Goal: Task Accomplishment & Management: Use online tool/utility

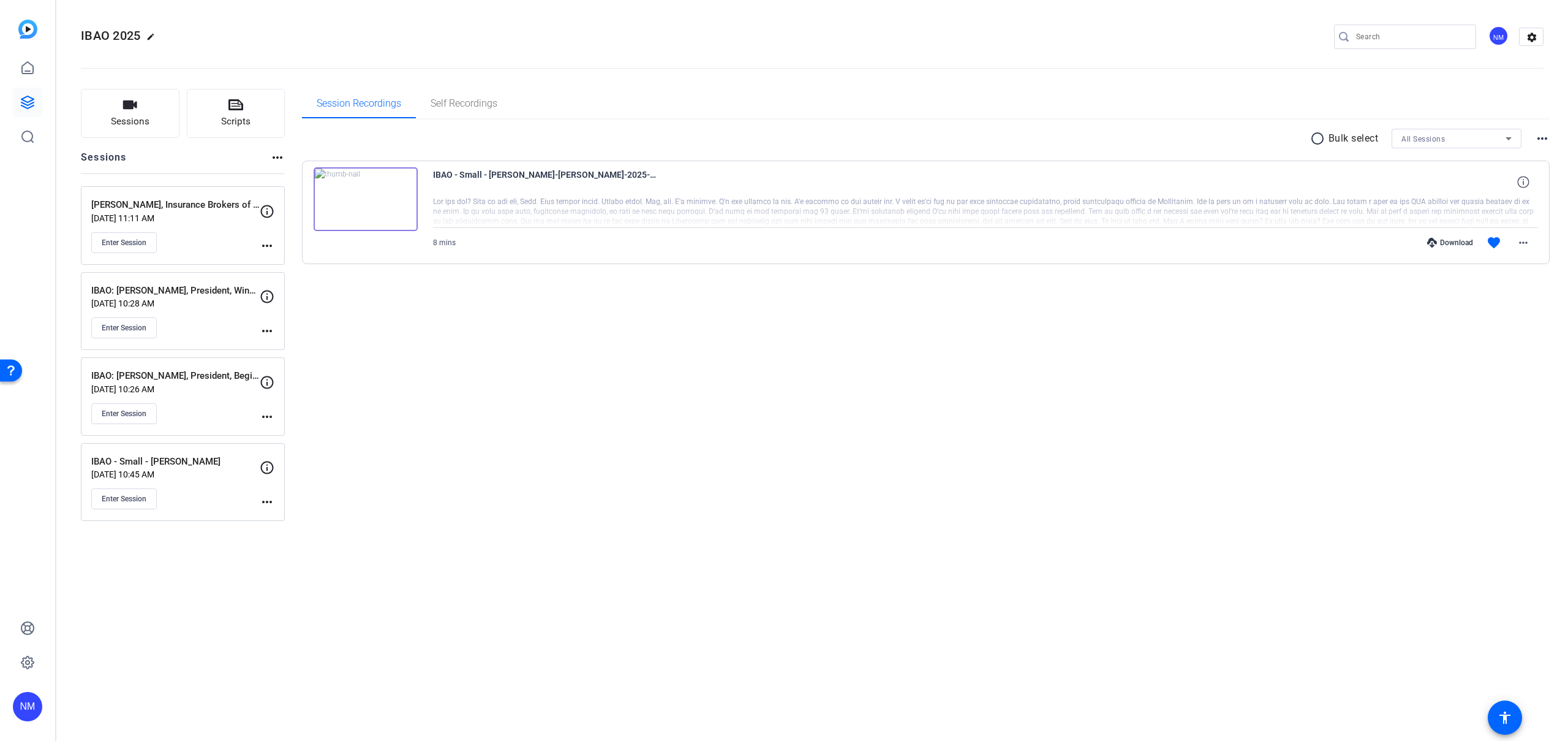
click at [44, 104] on div "NM" at bounding box center [27, 370] width 55 height 741
click at [35, 104] on link at bounding box center [28, 102] width 29 height 29
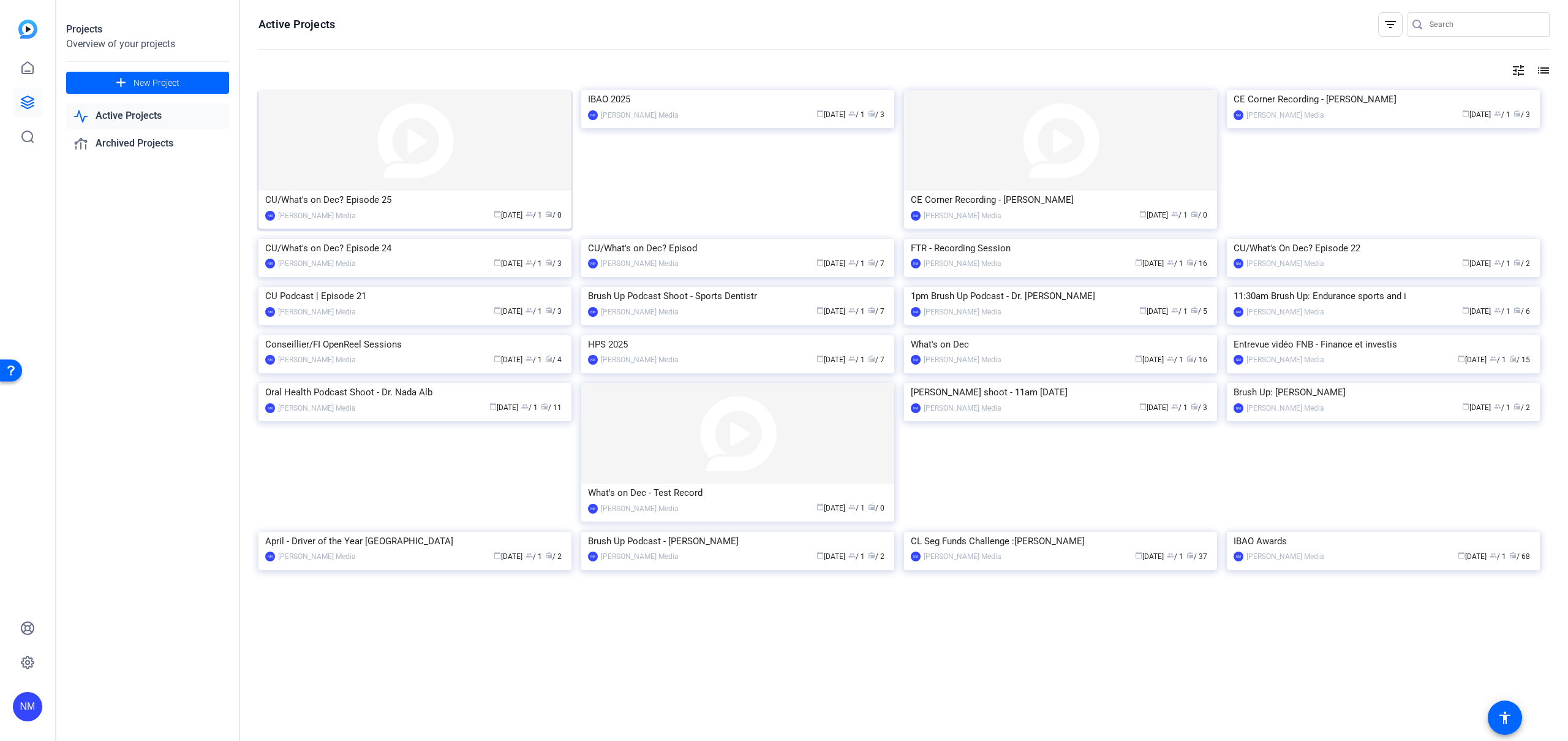
click at [373, 167] on img at bounding box center [414, 140] width 313 height 101
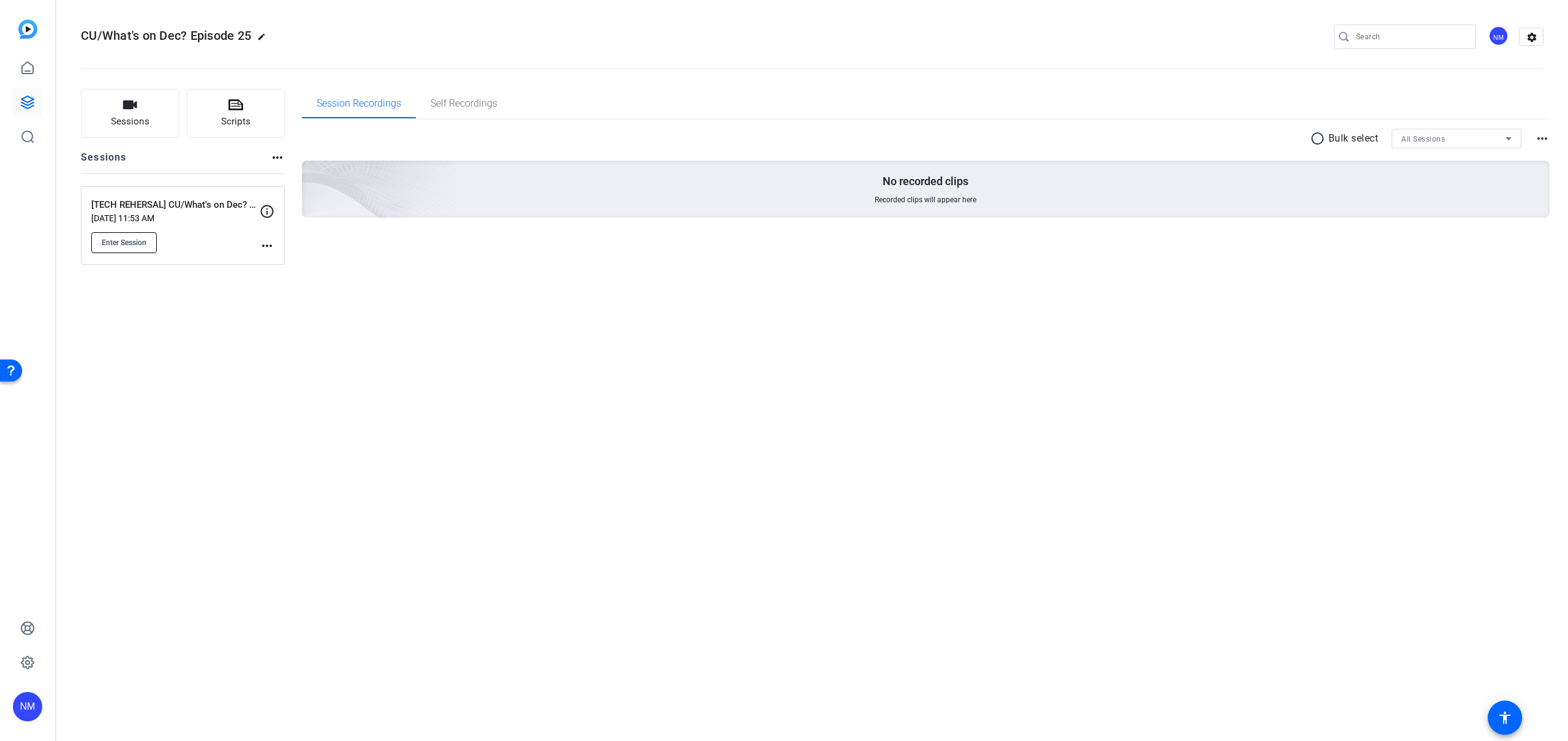
click at [136, 246] on span "Enter Session" at bounding box center [124, 242] width 45 height 10
click at [137, 243] on span "Enter Session" at bounding box center [124, 242] width 45 height 10
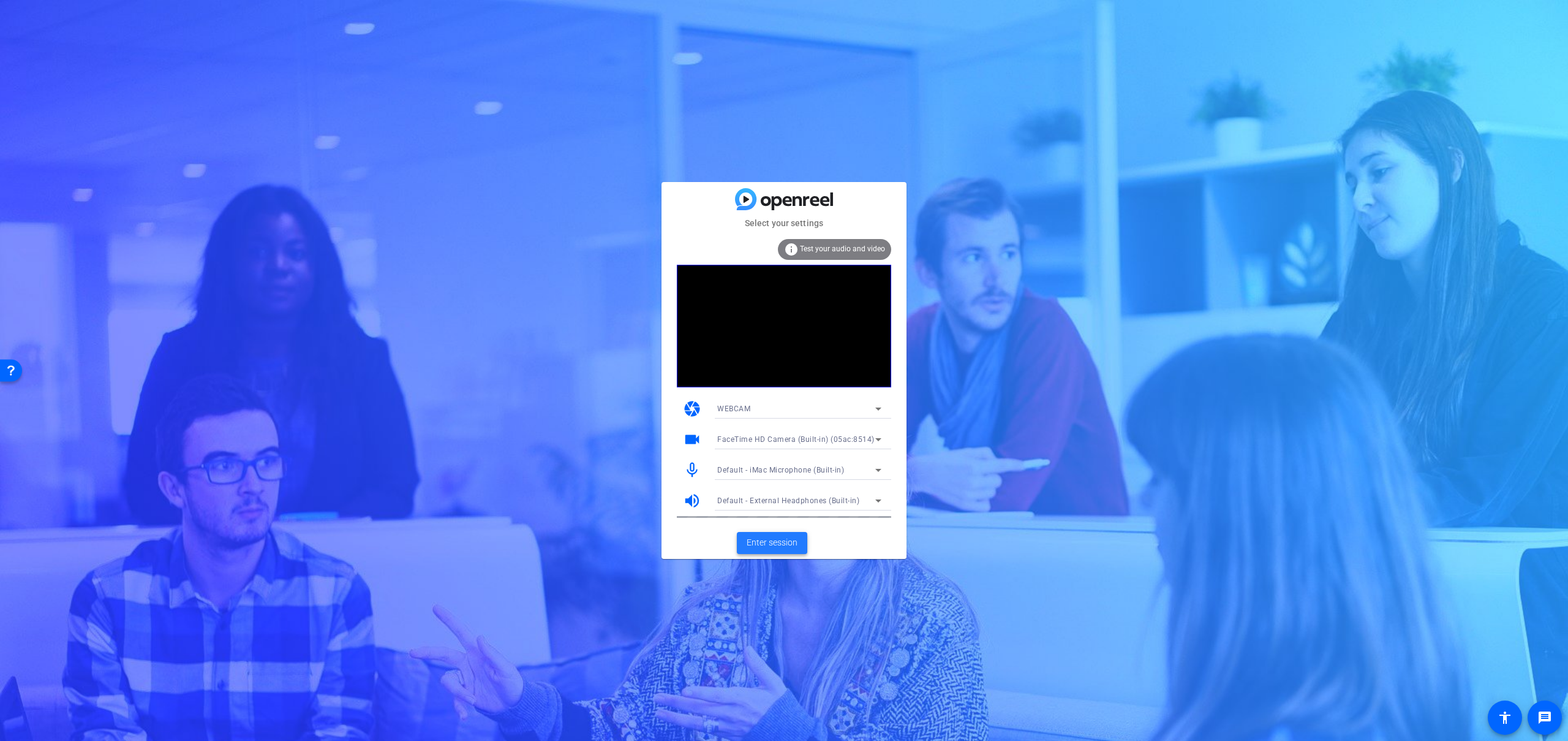
click at [781, 548] on span "Enter session" at bounding box center [772, 542] width 51 height 13
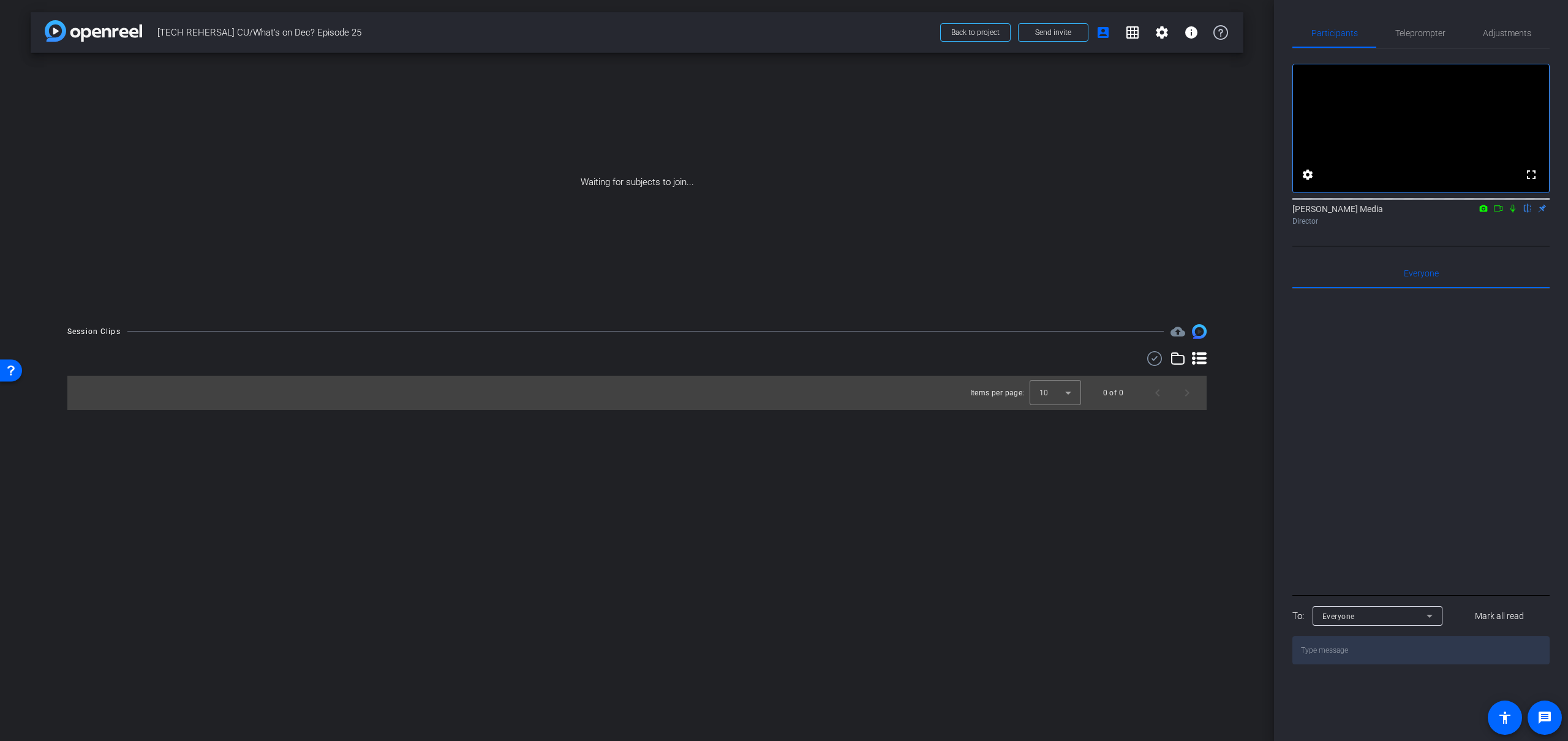
click at [1502, 213] on icon at bounding box center [1498, 208] width 10 height 9
click at [1526, 213] on icon at bounding box center [1528, 209] width 5 height 8
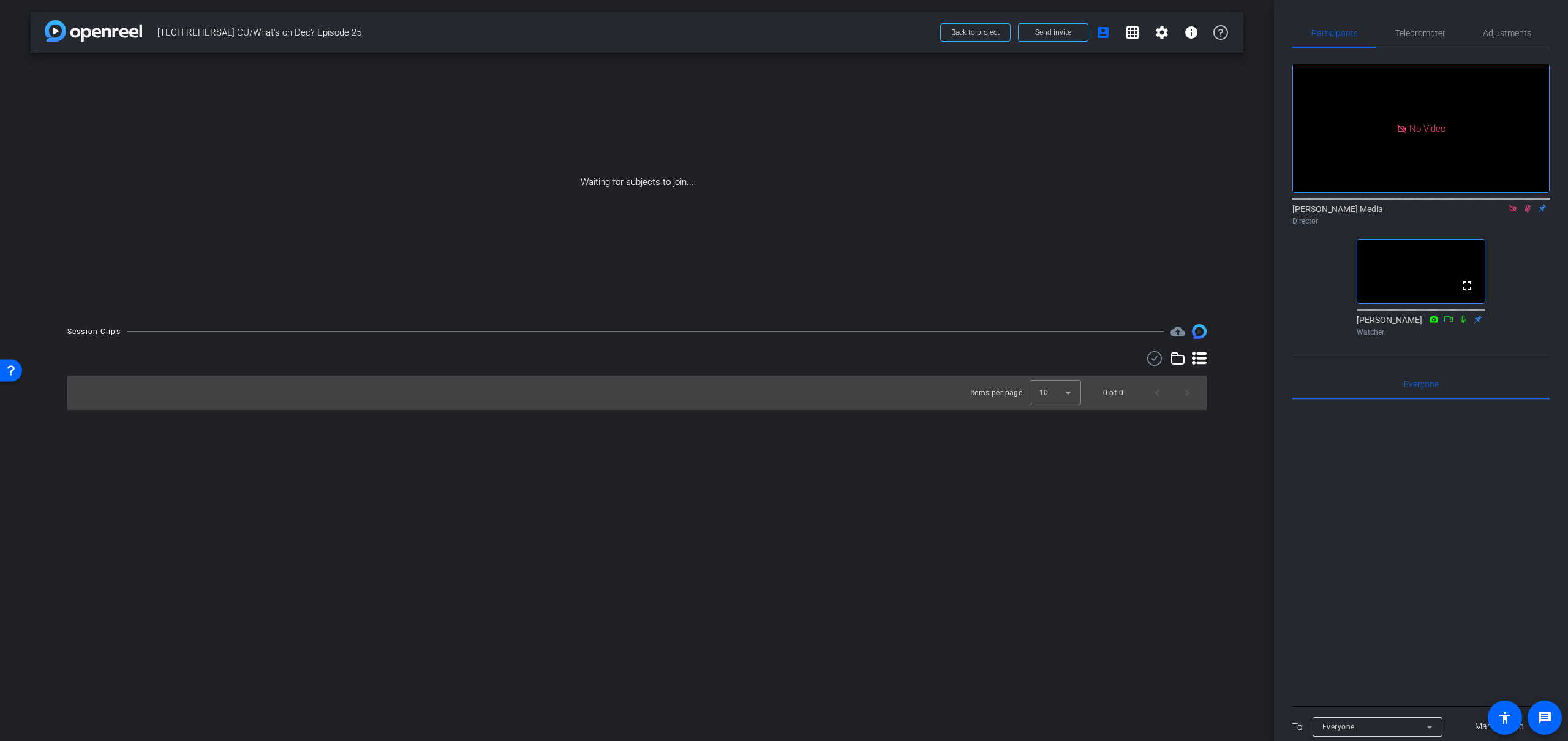
click at [1526, 213] on icon at bounding box center [1528, 208] width 10 height 9
click at [1515, 211] on icon at bounding box center [1512, 208] width 7 height 7
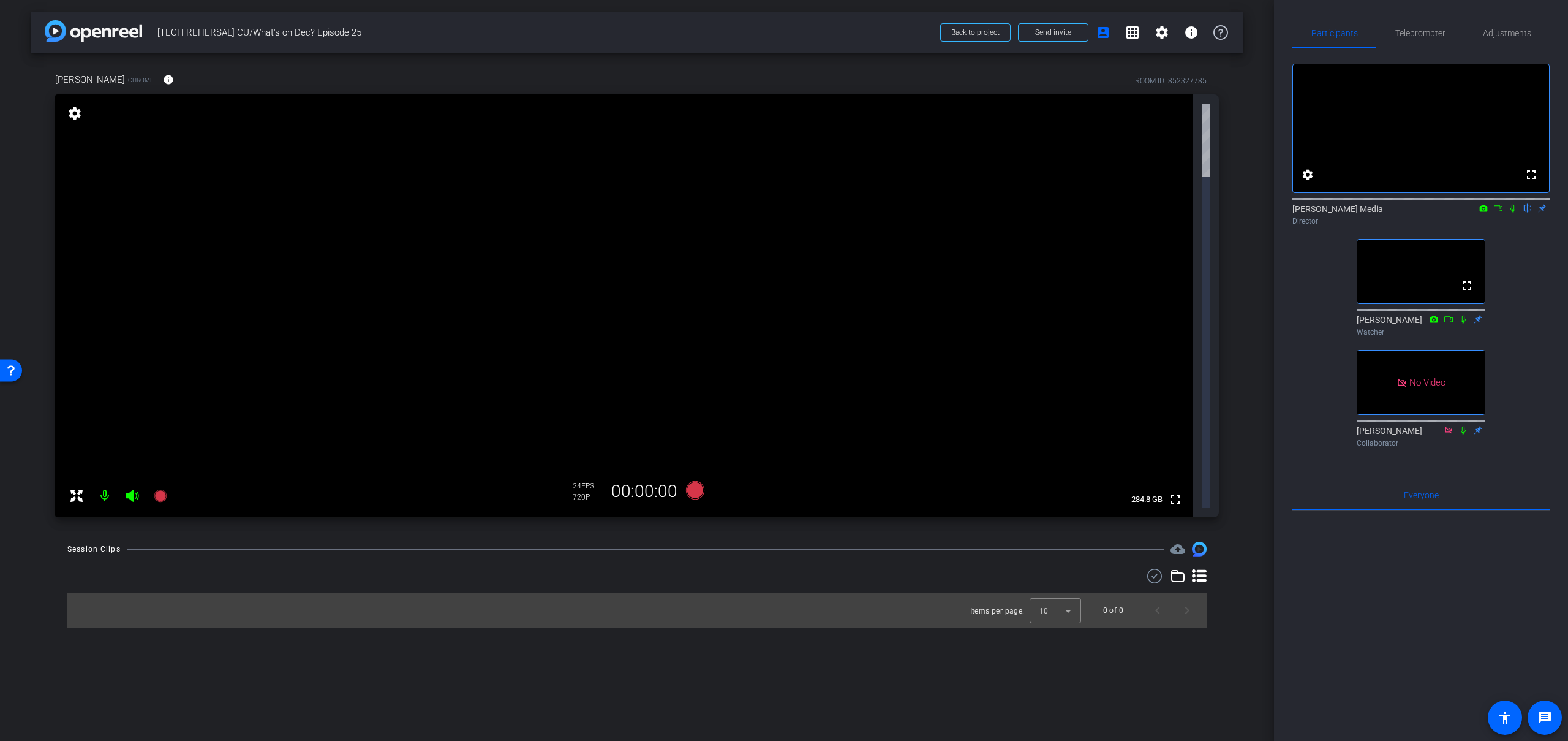
click at [73, 113] on mat-icon "settings" at bounding box center [75, 113] width 17 height 15
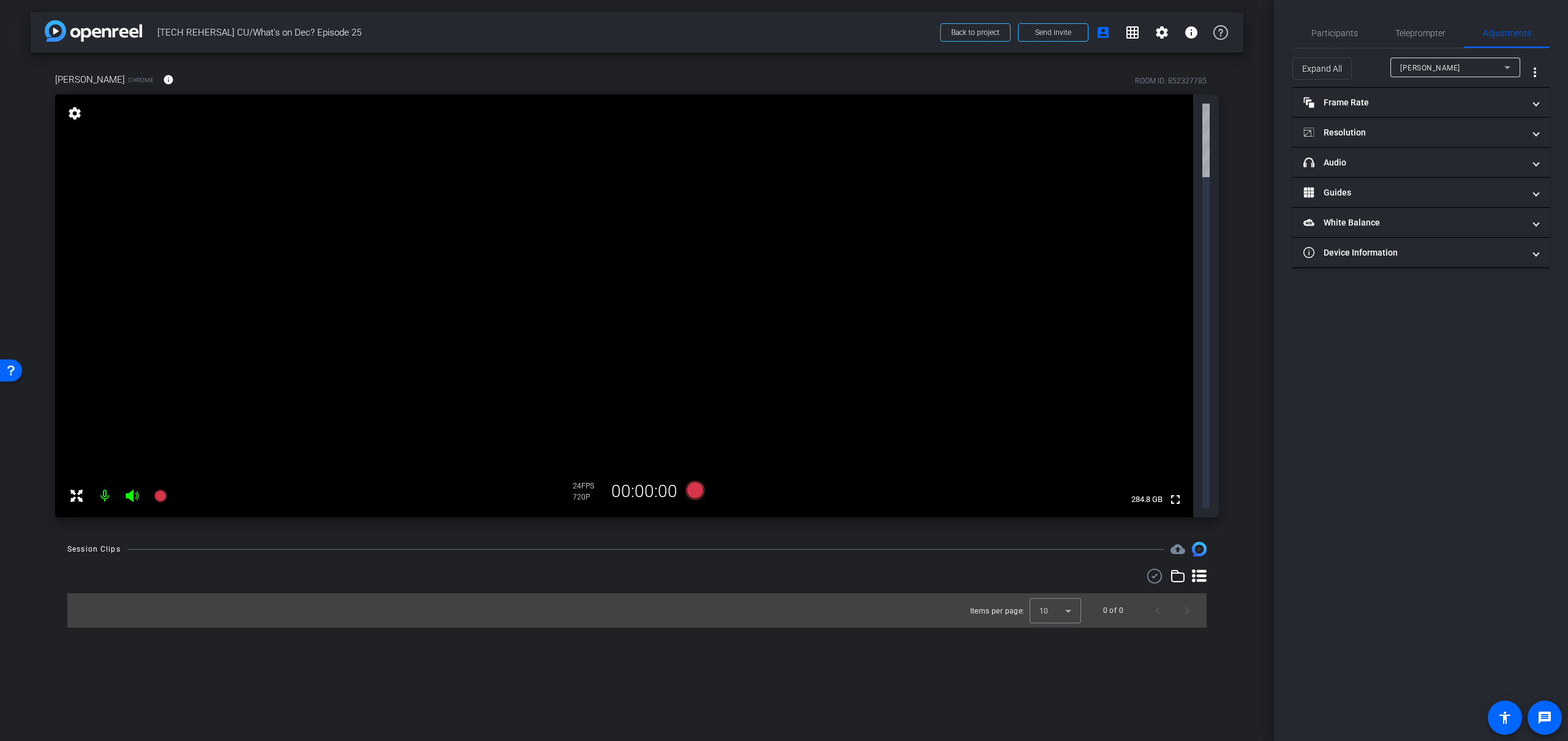
click at [1508, 70] on icon at bounding box center [1507, 67] width 15 height 15
click at [1508, 69] on div at bounding box center [784, 370] width 1568 height 741
click at [1353, 72] on div "Expand All" at bounding box center [1341, 68] width 98 height 22
click at [1337, 70] on span "Expand All" at bounding box center [1321, 69] width 39 height 23
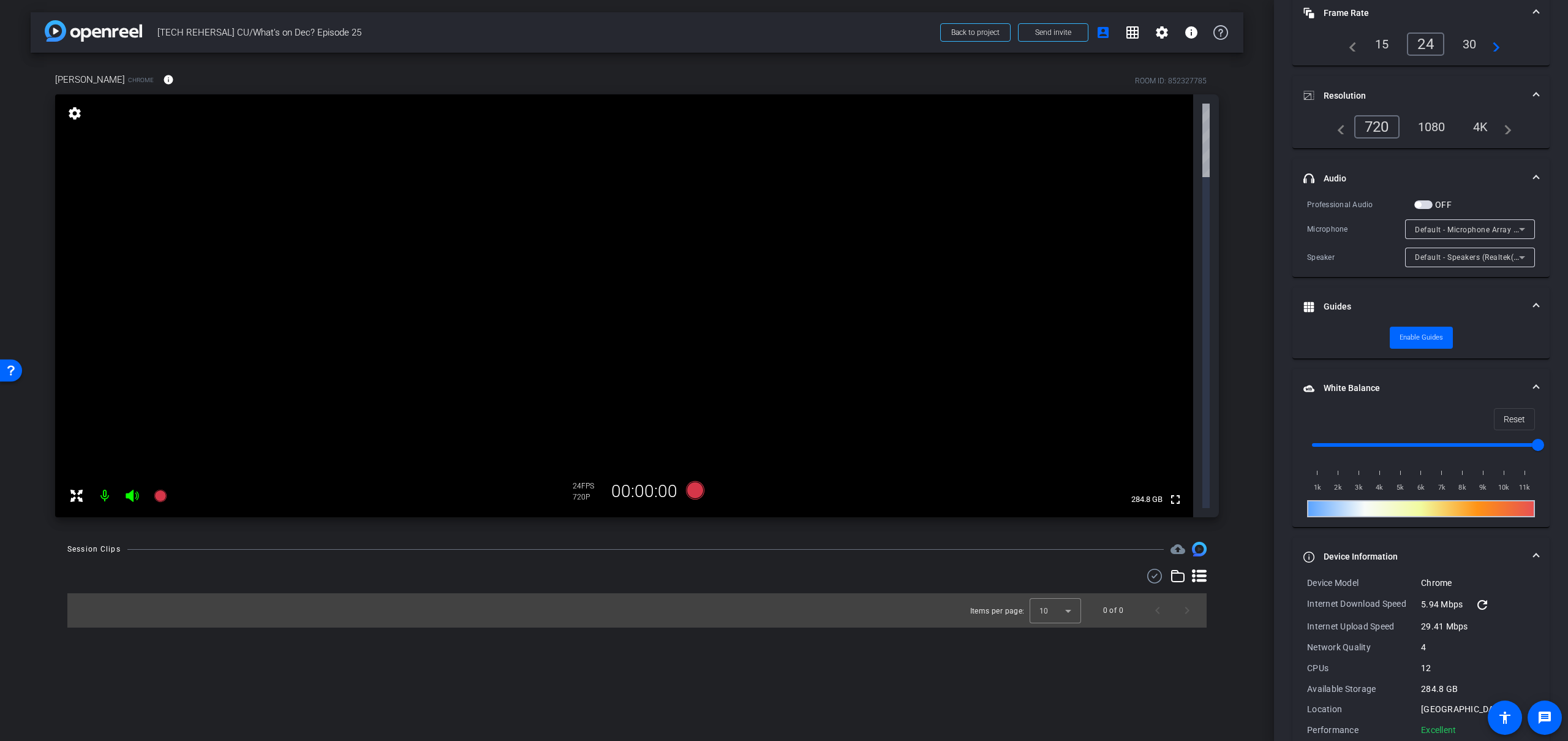
scroll to position [118, 0]
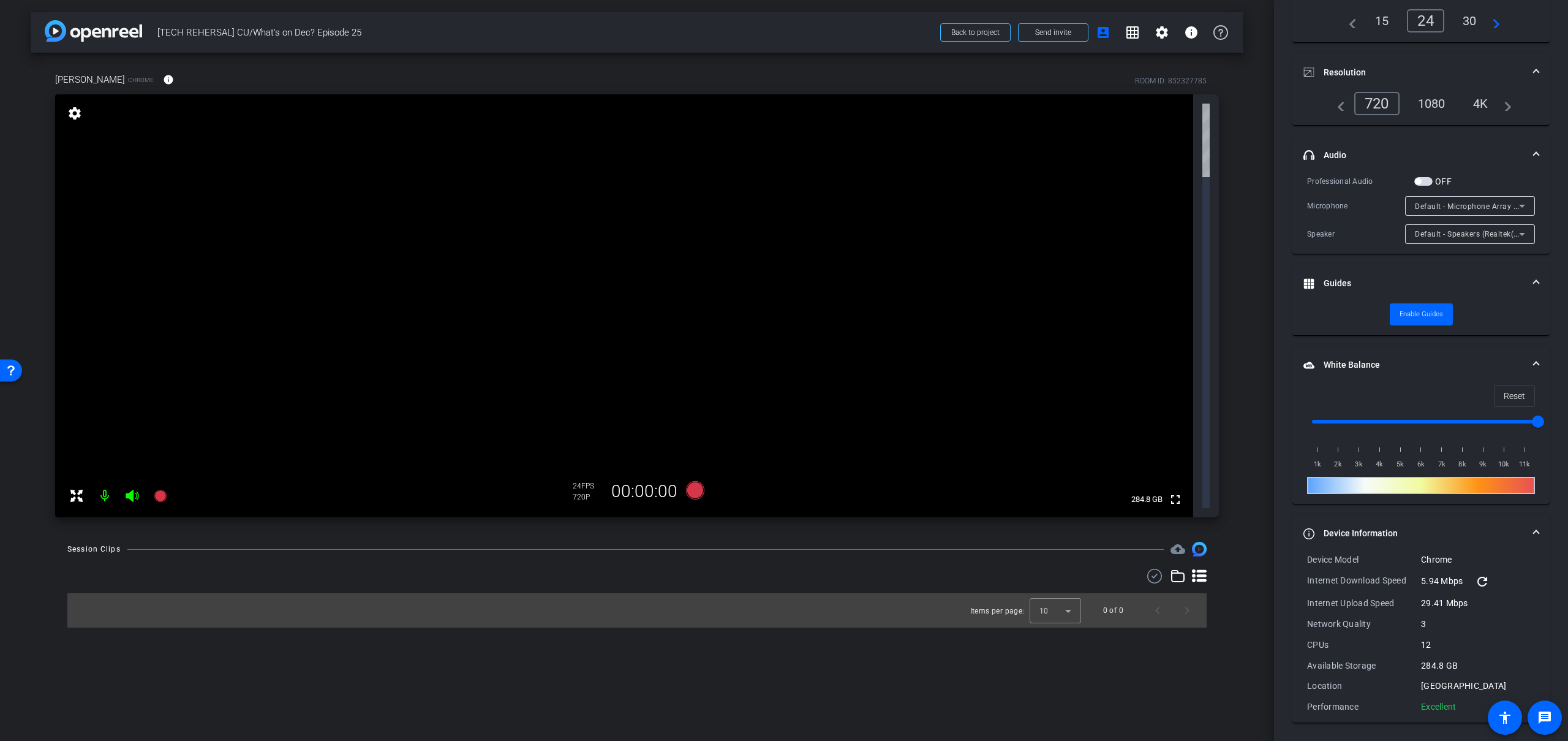
click at [1351, 22] on mat-icon "navigate_before" at bounding box center [1349, 20] width 15 height 15
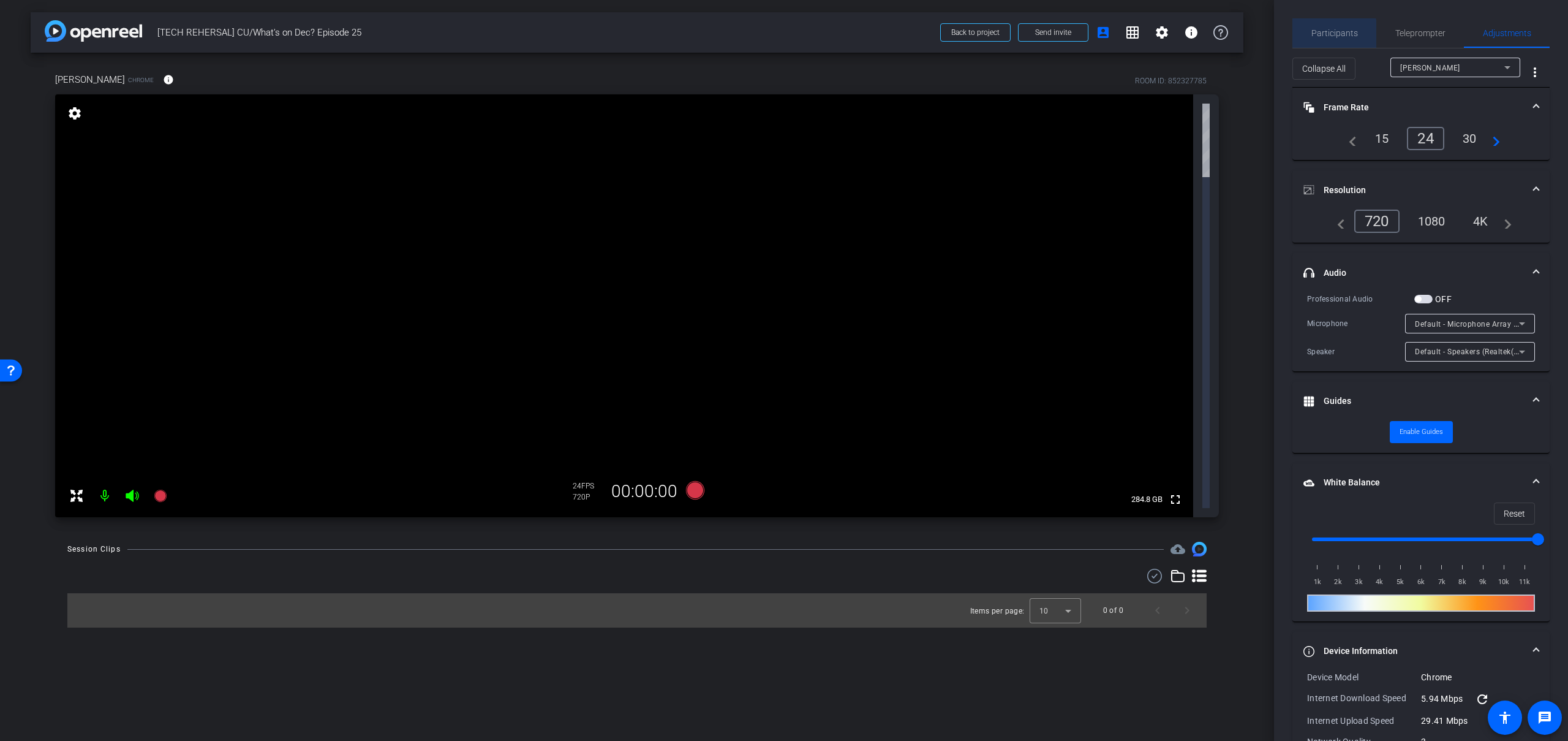
click at [1326, 37] on span "Participants" at bounding box center [1335, 32] width 46 height 9
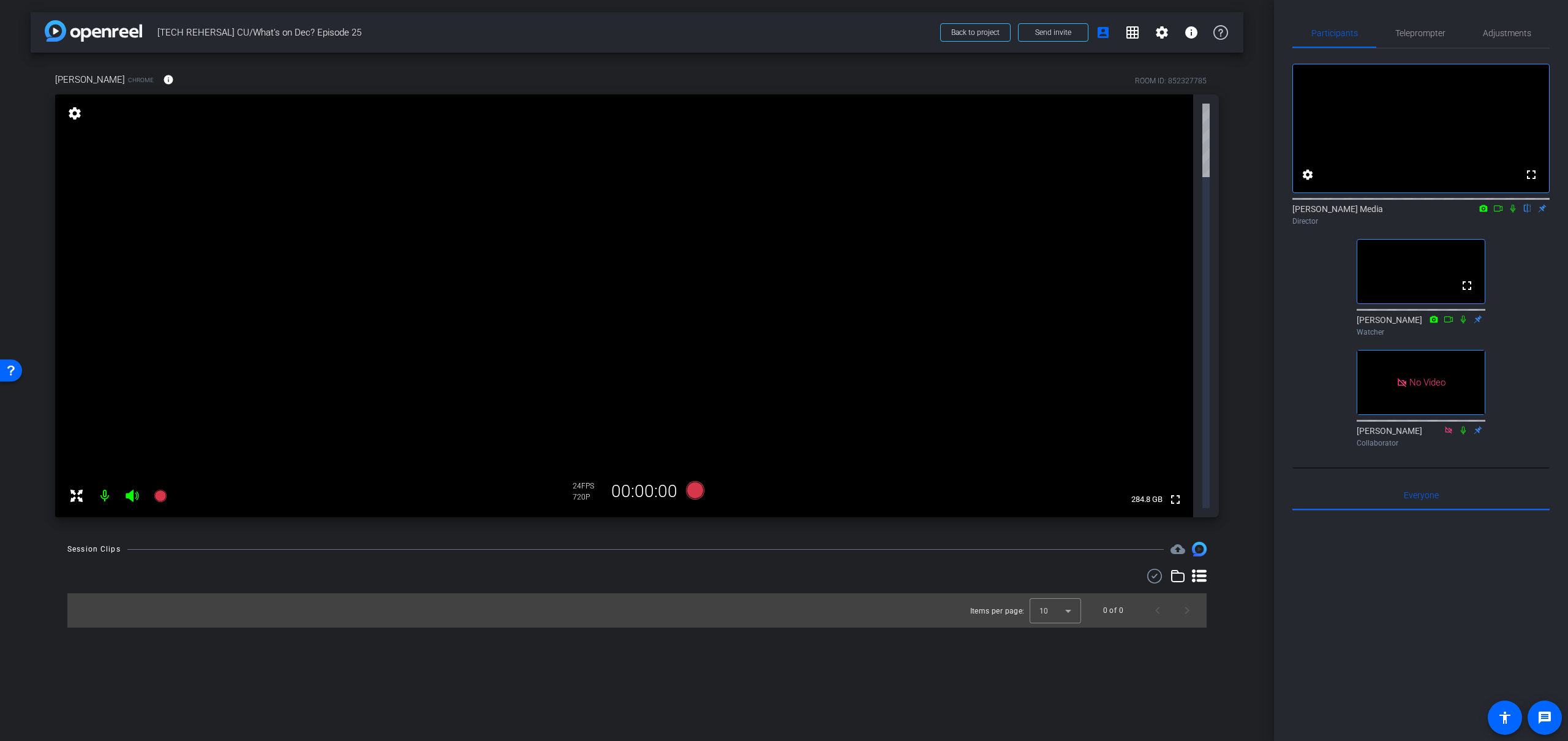
click at [1513, 213] on icon at bounding box center [1513, 209] width 5 height 8
click at [1513, 213] on icon at bounding box center [1513, 209] width 7 height 8
click at [1047, 34] on span "Send invite" at bounding box center [1053, 32] width 36 height 10
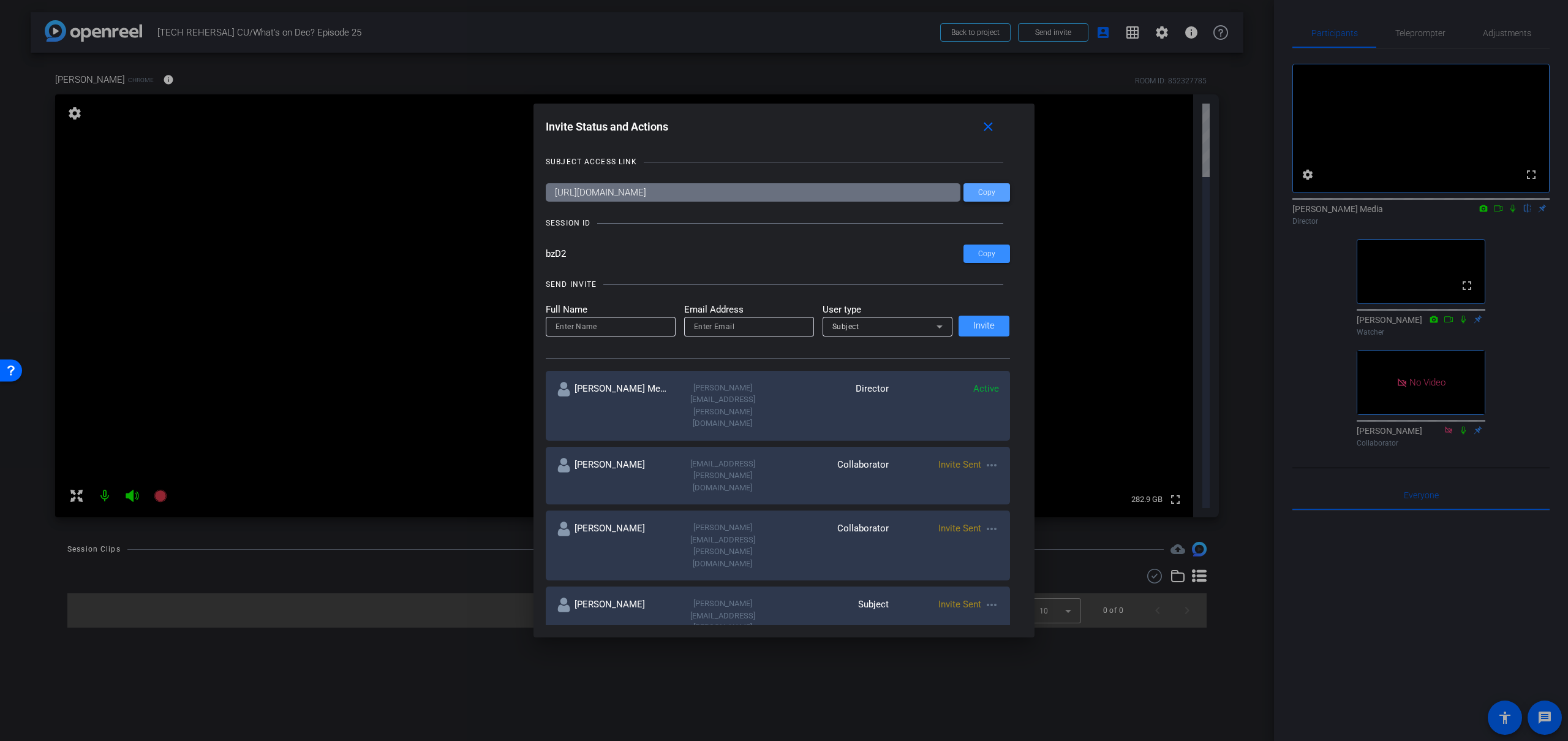
click at [990, 193] on span "Copy" at bounding box center [987, 193] width 17 height 9
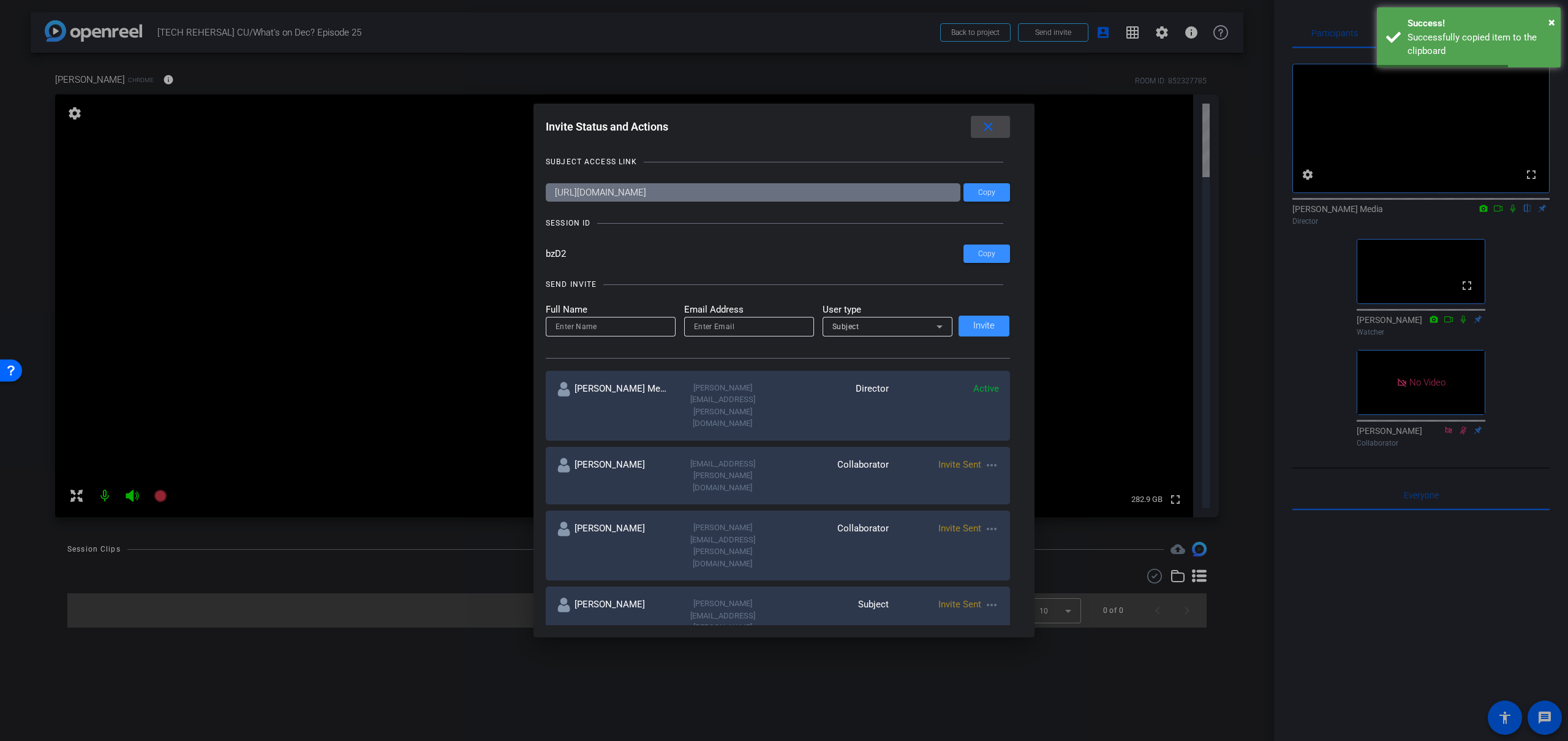
click at [992, 126] on mat-icon "close" at bounding box center [988, 127] width 15 height 15
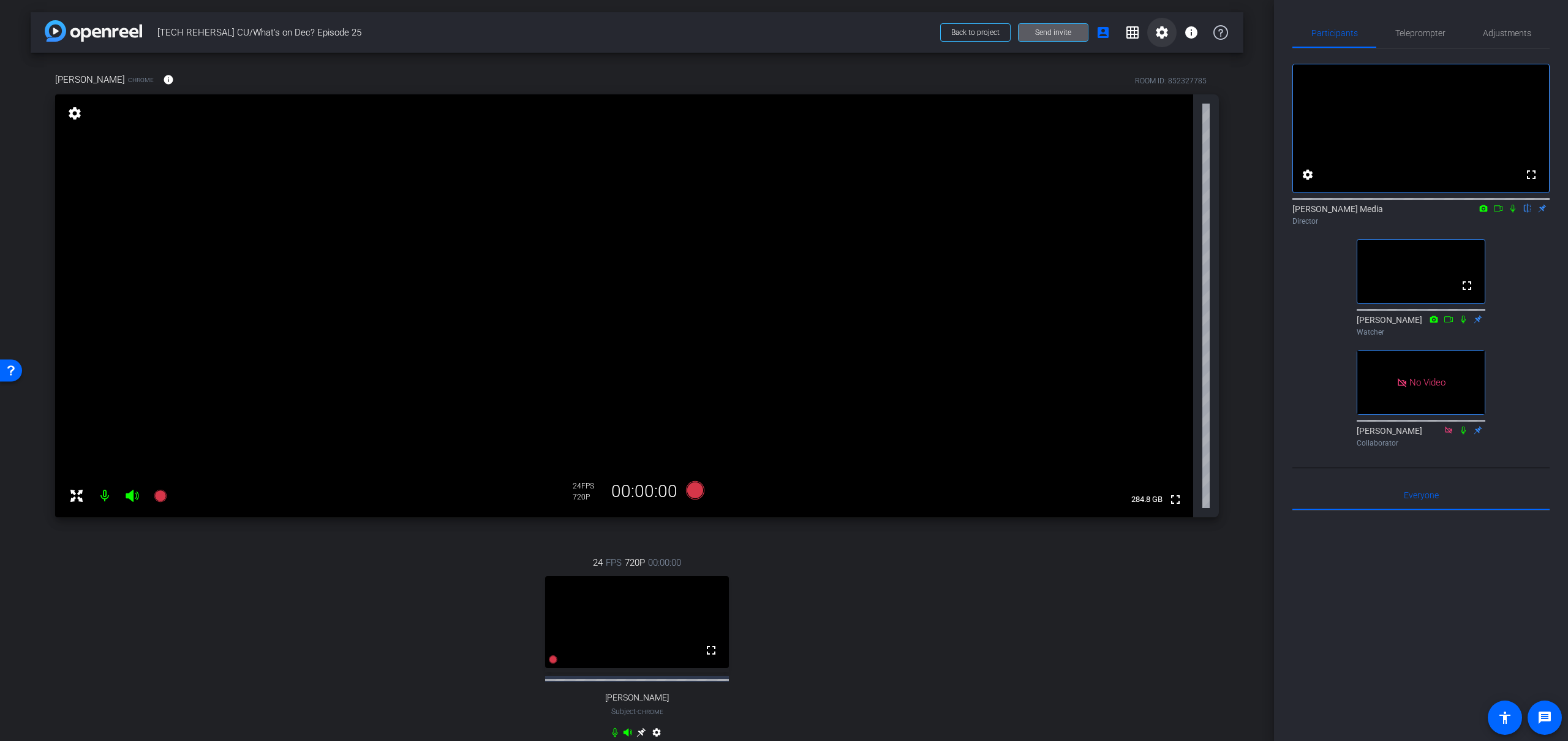
click at [1159, 30] on mat-icon "settings" at bounding box center [1161, 32] width 15 height 15
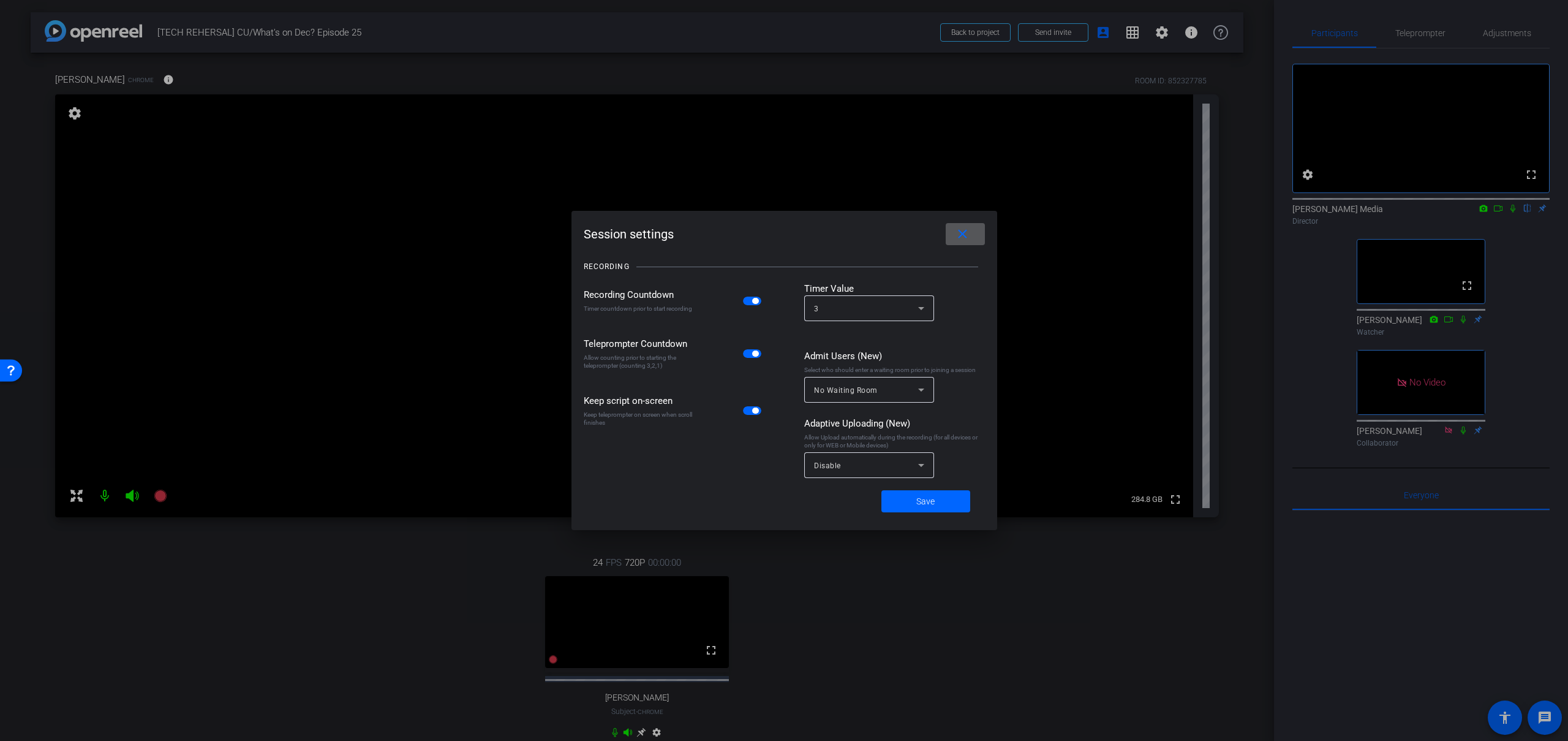
click at [963, 234] on mat-icon "close" at bounding box center [963, 234] width 15 height 15
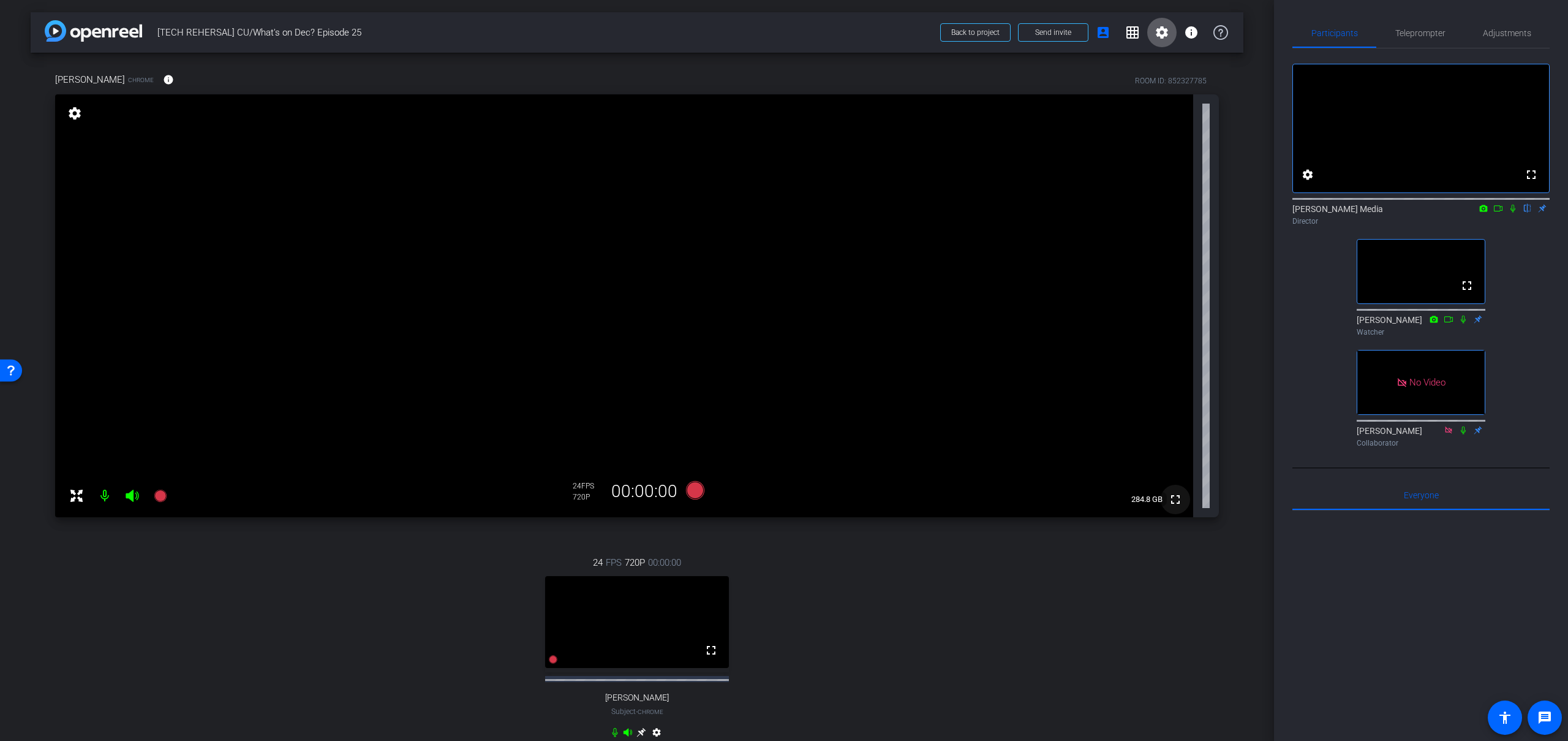
click at [1176, 502] on mat-icon "fullscreen" at bounding box center [1175, 499] width 15 height 15
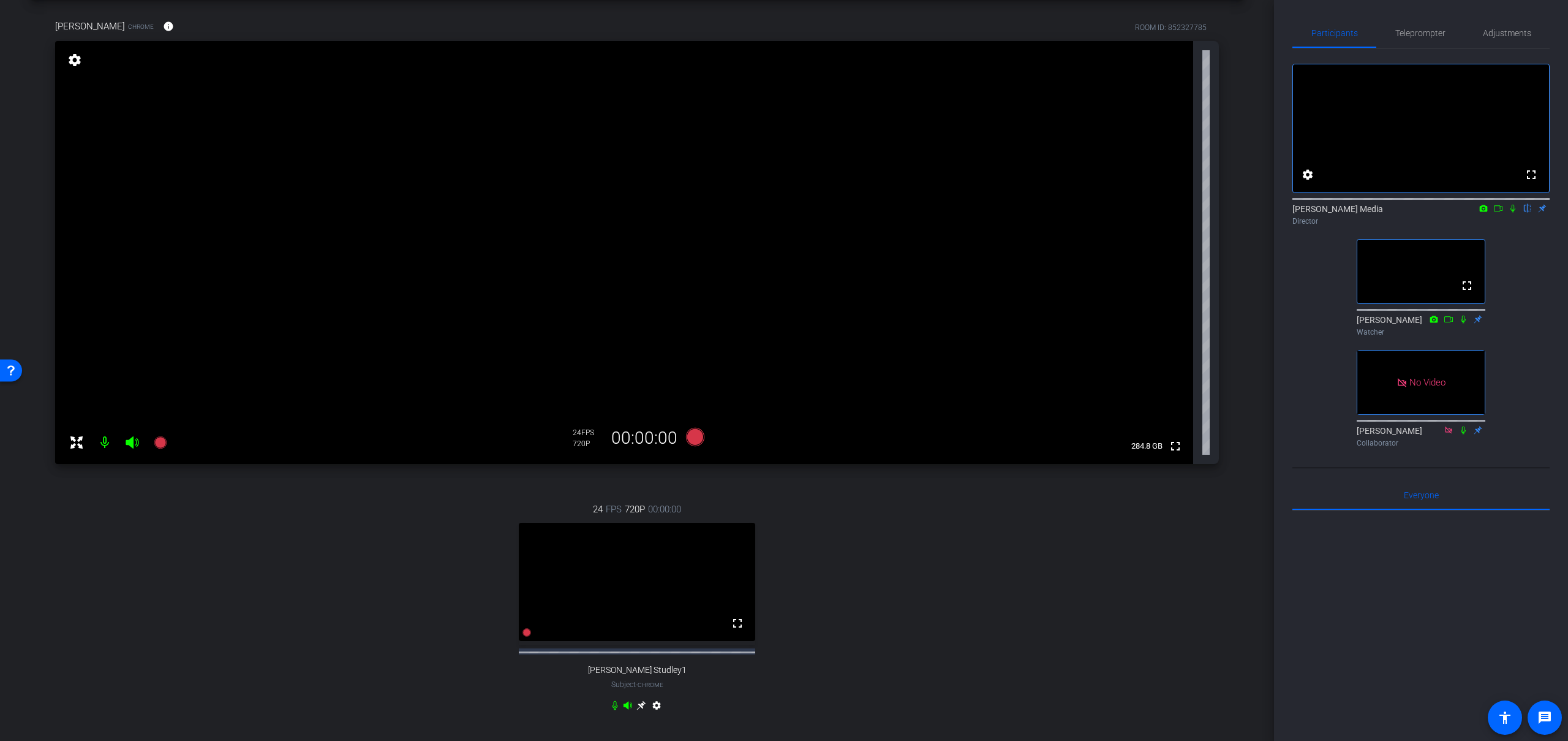
scroll to position [55, 0]
click at [598, 584] on video at bounding box center [637, 580] width 237 height 118
click at [608, 585] on video at bounding box center [637, 580] width 237 height 118
click at [655, 714] on mat-icon "settings" at bounding box center [656, 706] width 15 height 15
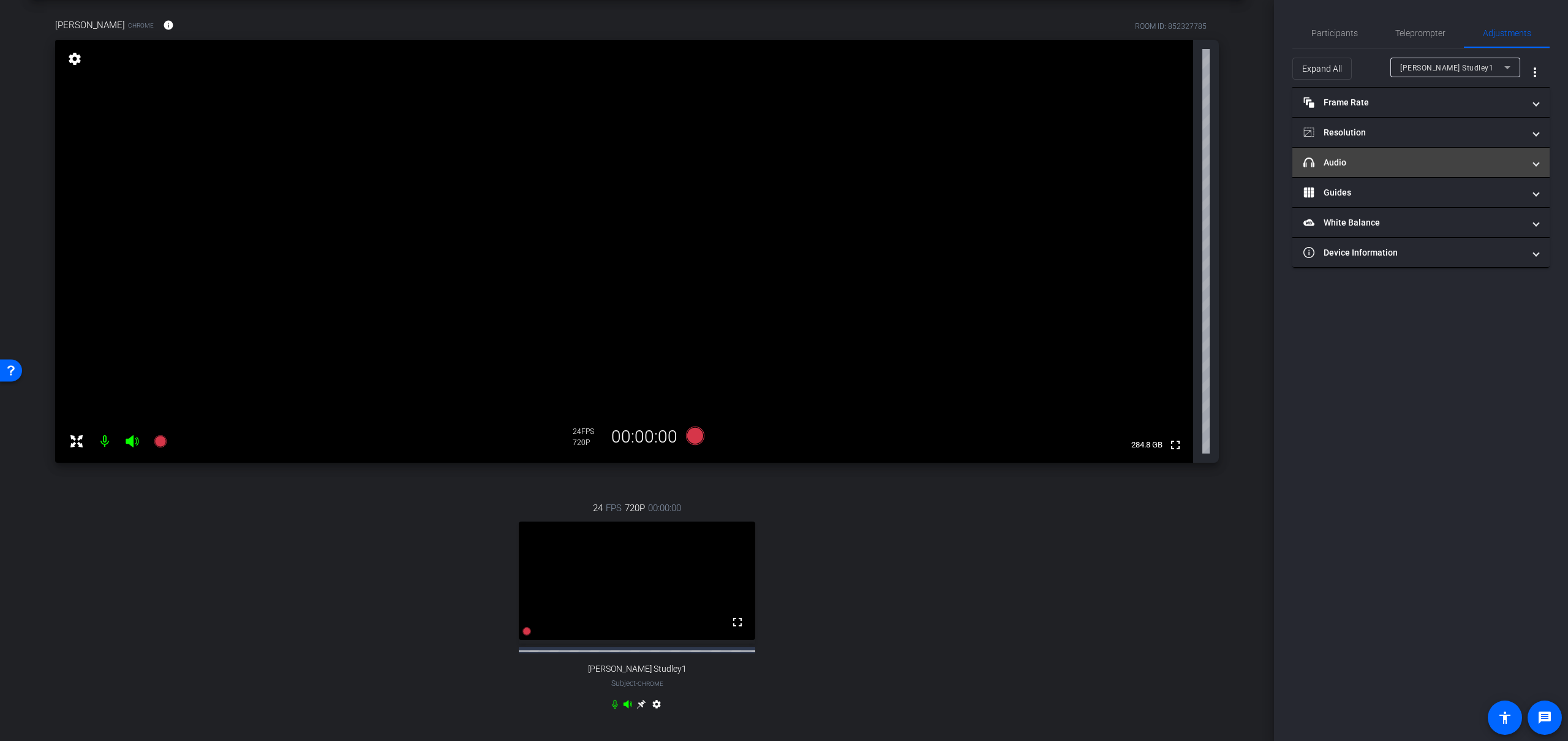
click at [1400, 162] on mat-panel-title "headphone icon Audio" at bounding box center [1413, 162] width 220 height 13
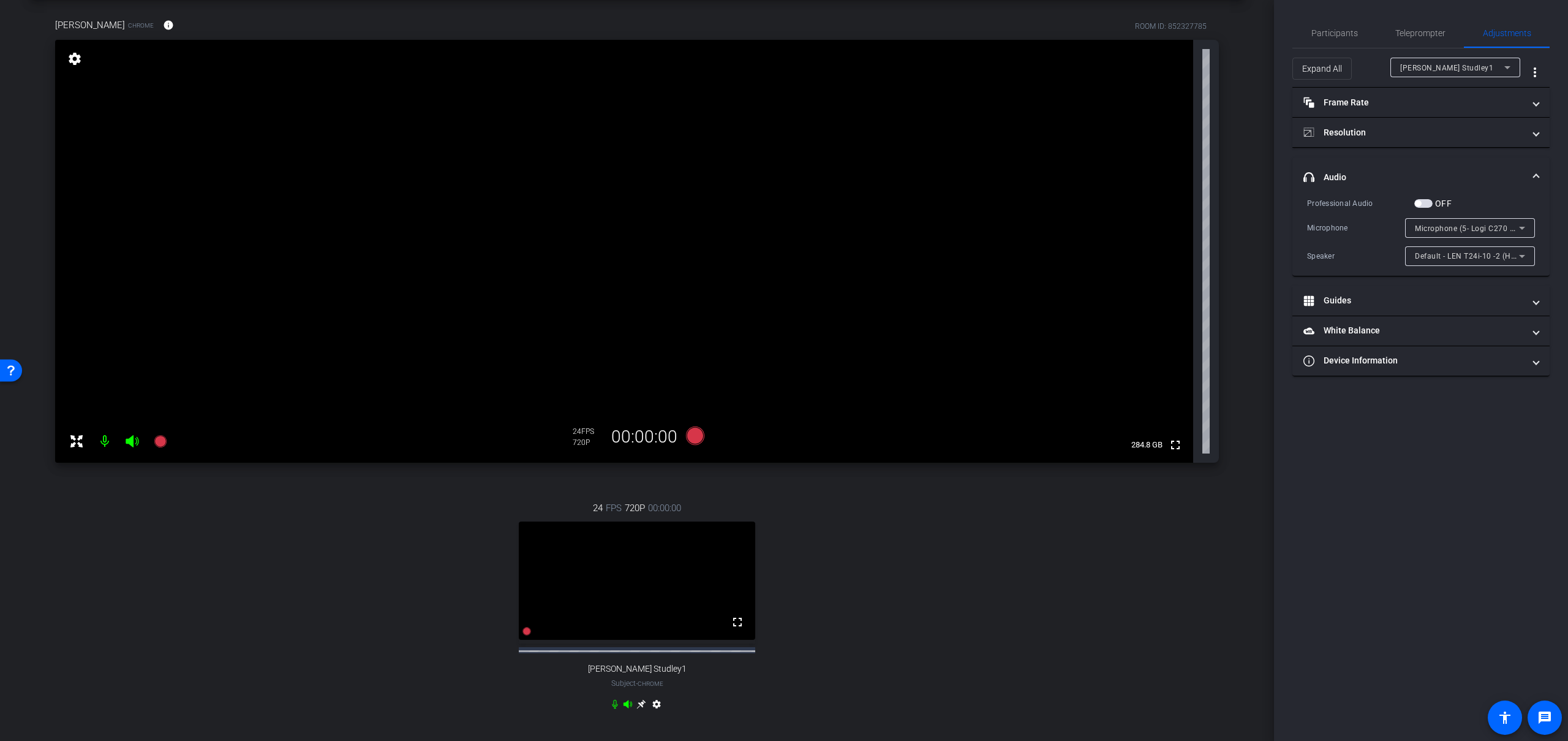
click at [1529, 256] on icon at bounding box center [1522, 256] width 15 height 15
click at [1499, 336] on span "Speakers (Realtek(R) Audio)" at bounding box center [1467, 339] width 104 height 15
click at [1331, 36] on span "Participants" at bounding box center [1335, 32] width 46 height 9
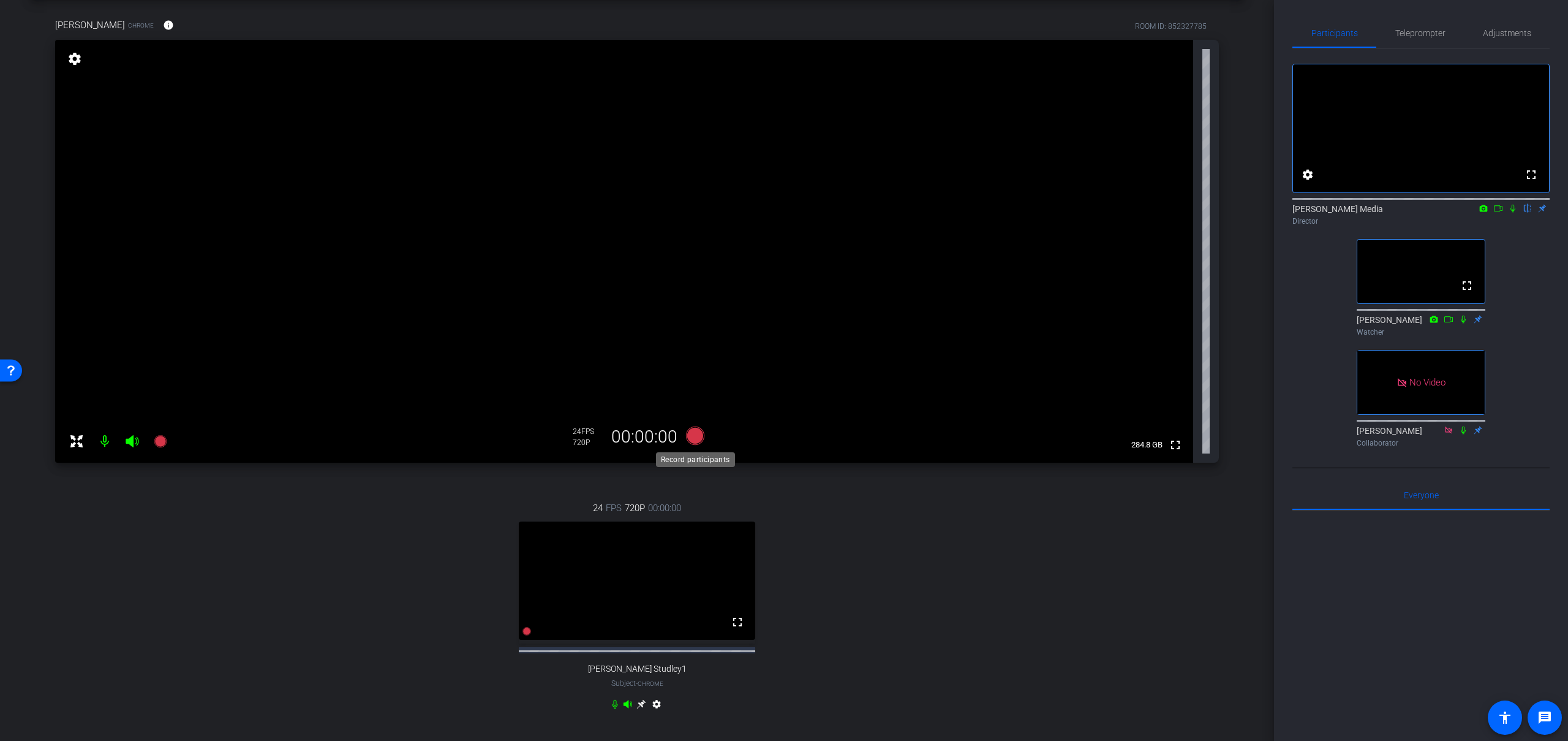
click at [694, 437] on icon at bounding box center [695, 435] width 19 height 19
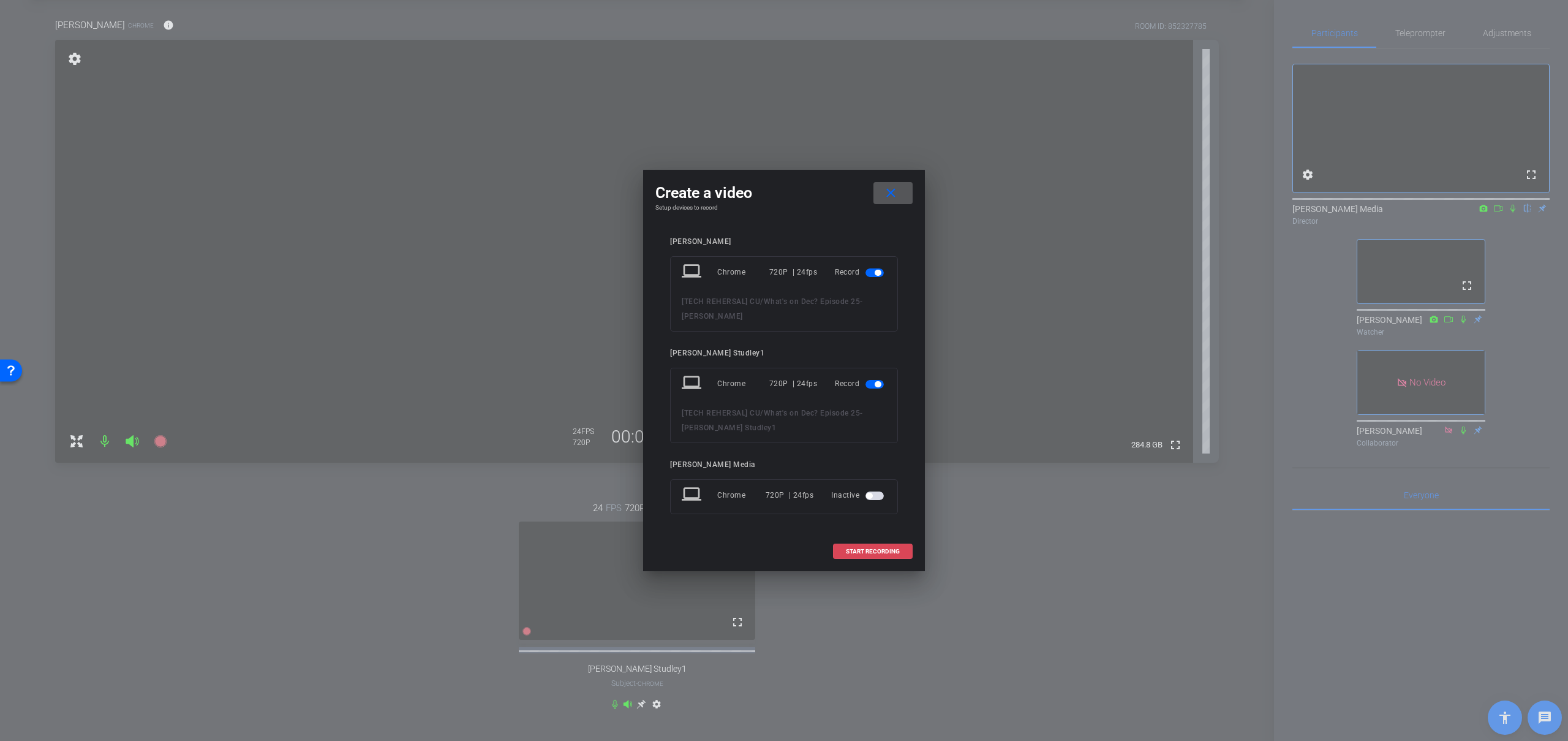
click at [871, 548] on span "START RECORDING" at bounding box center [873, 551] width 54 height 6
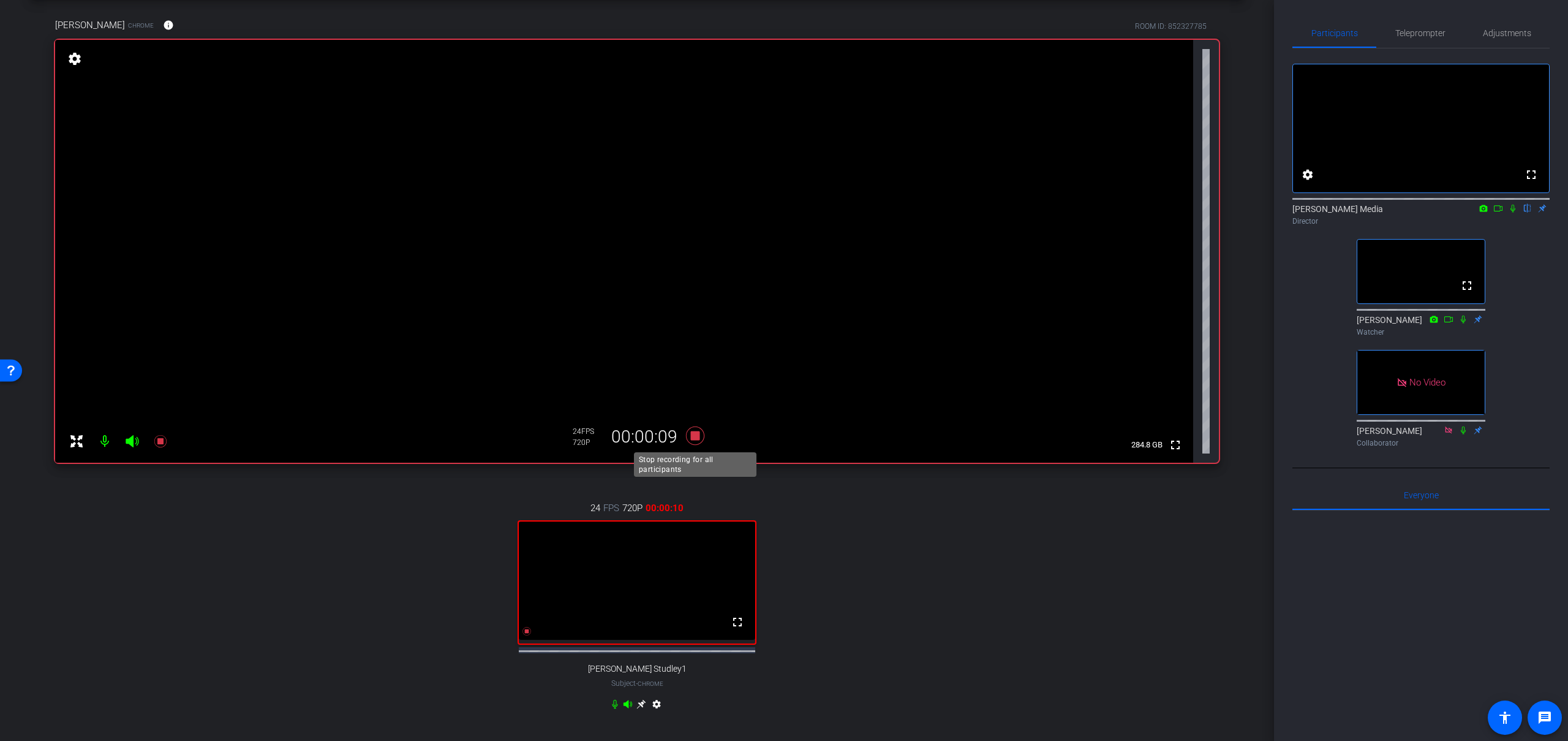
click at [696, 437] on icon at bounding box center [695, 435] width 19 height 19
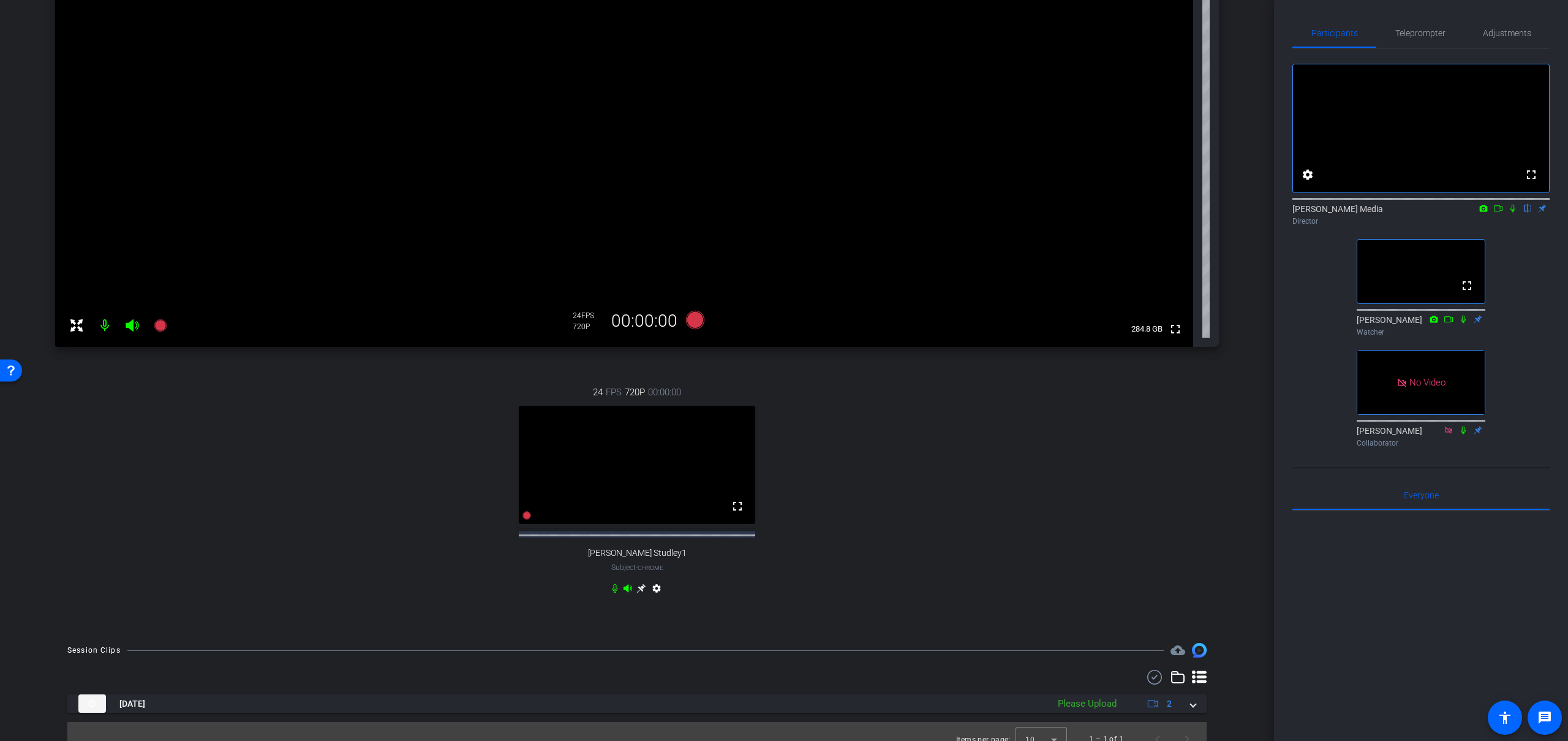
scroll to position [196, 0]
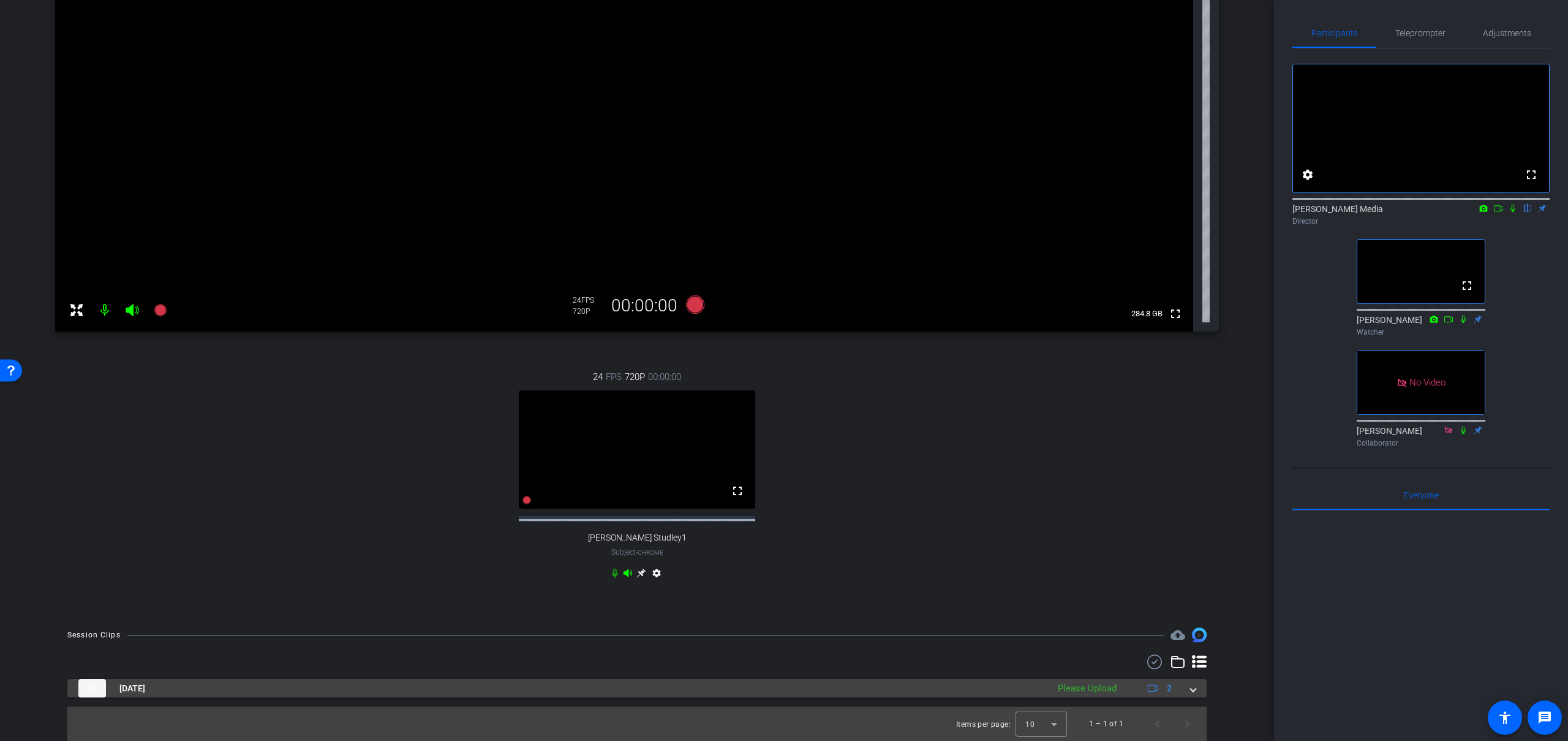
click at [1191, 691] on span at bounding box center [1193, 688] width 5 height 13
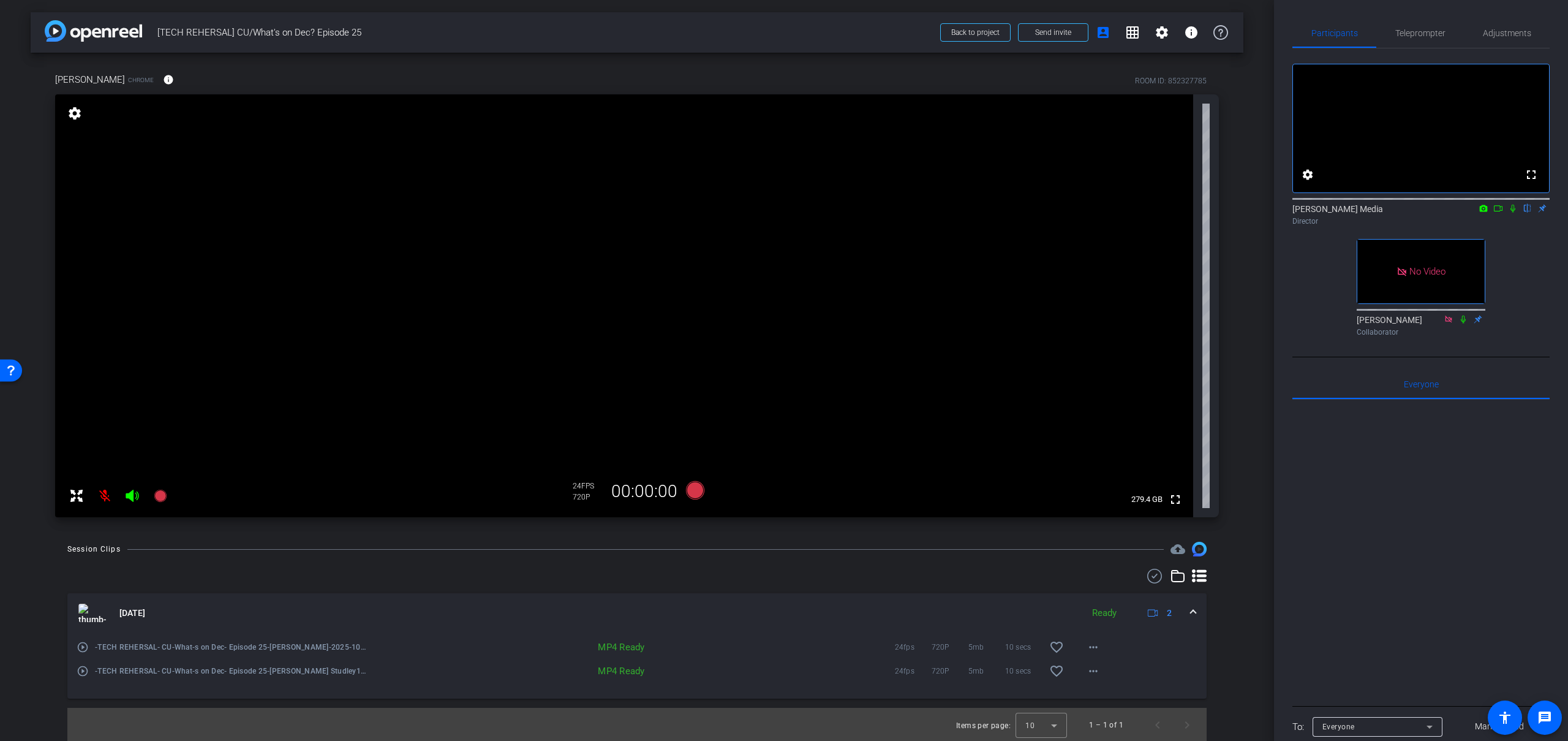
scroll to position [2, 0]
click at [1109, 29] on mat-icon "account_box" at bounding box center [1103, 31] width 15 height 15
click at [1164, 26] on mat-icon "settings" at bounding box center [1161, 31] width 15 height 15
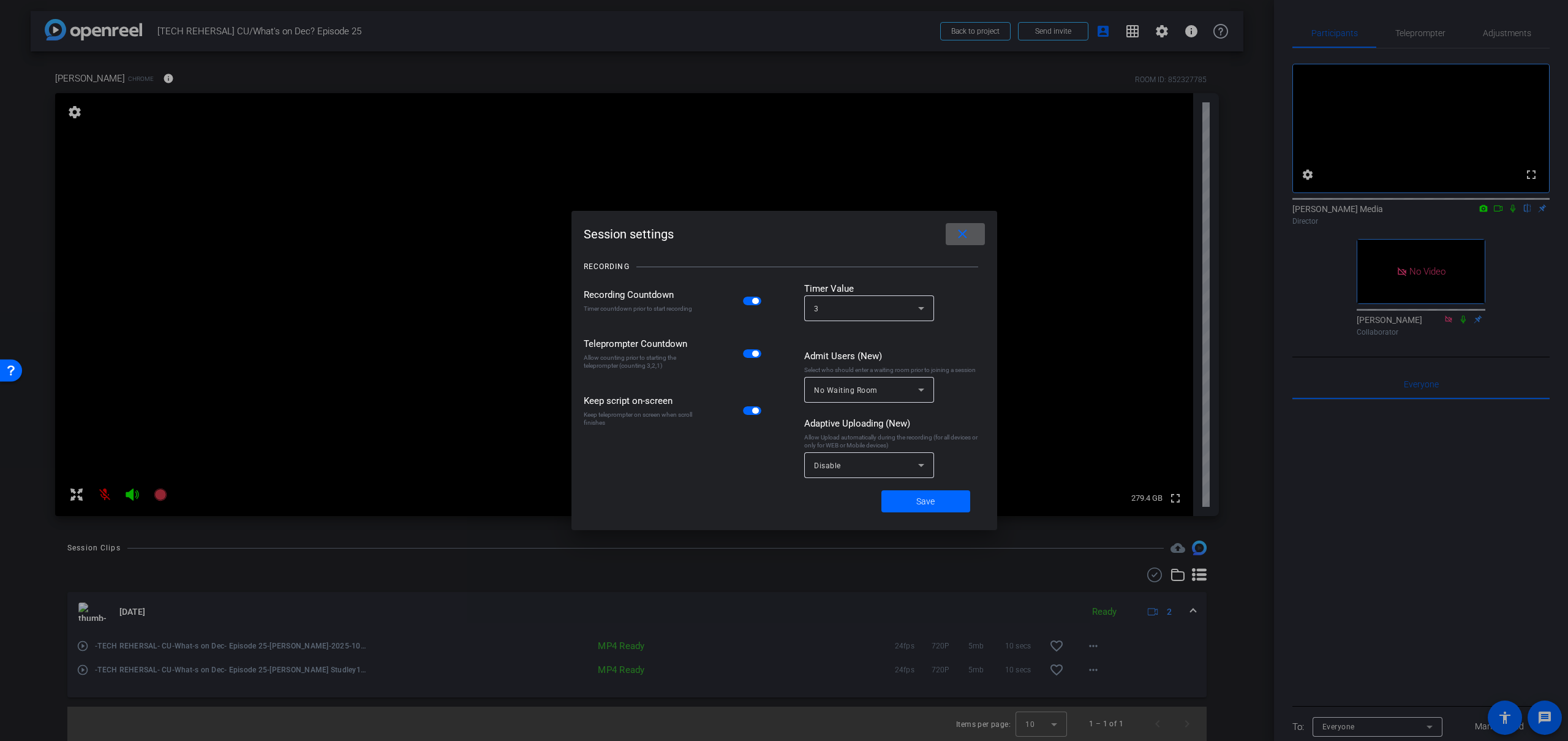
click at [1166, 27] on div at bounding box center [784, 370] width 1568 height 741
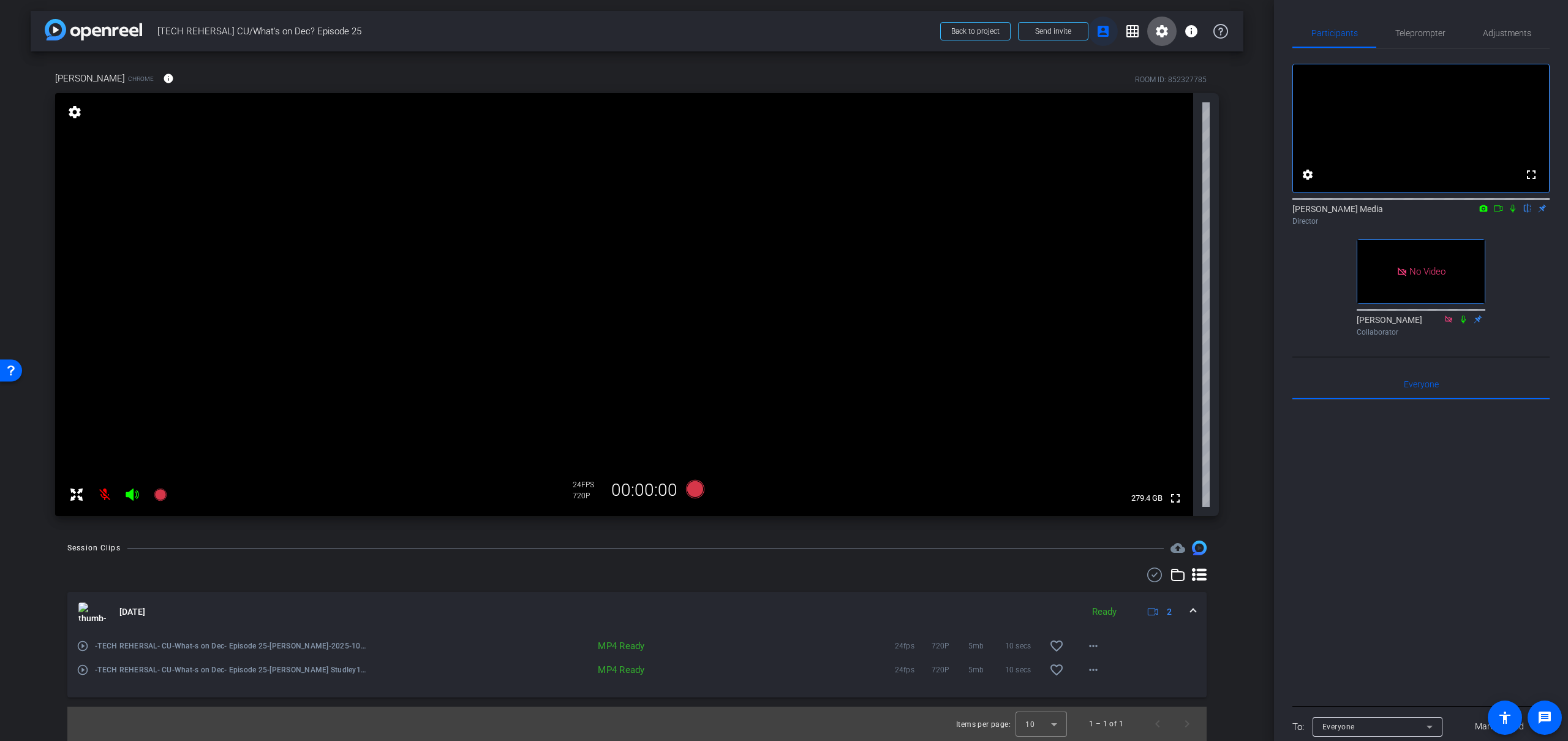
click at [1108, 28] on mat-icon "account_box" at bounding box center [1103, 31] width 15 height 15
click at [1129, 30] on mat-icon "grid_on" at bounding box center [1132, 31] width 15 height 15
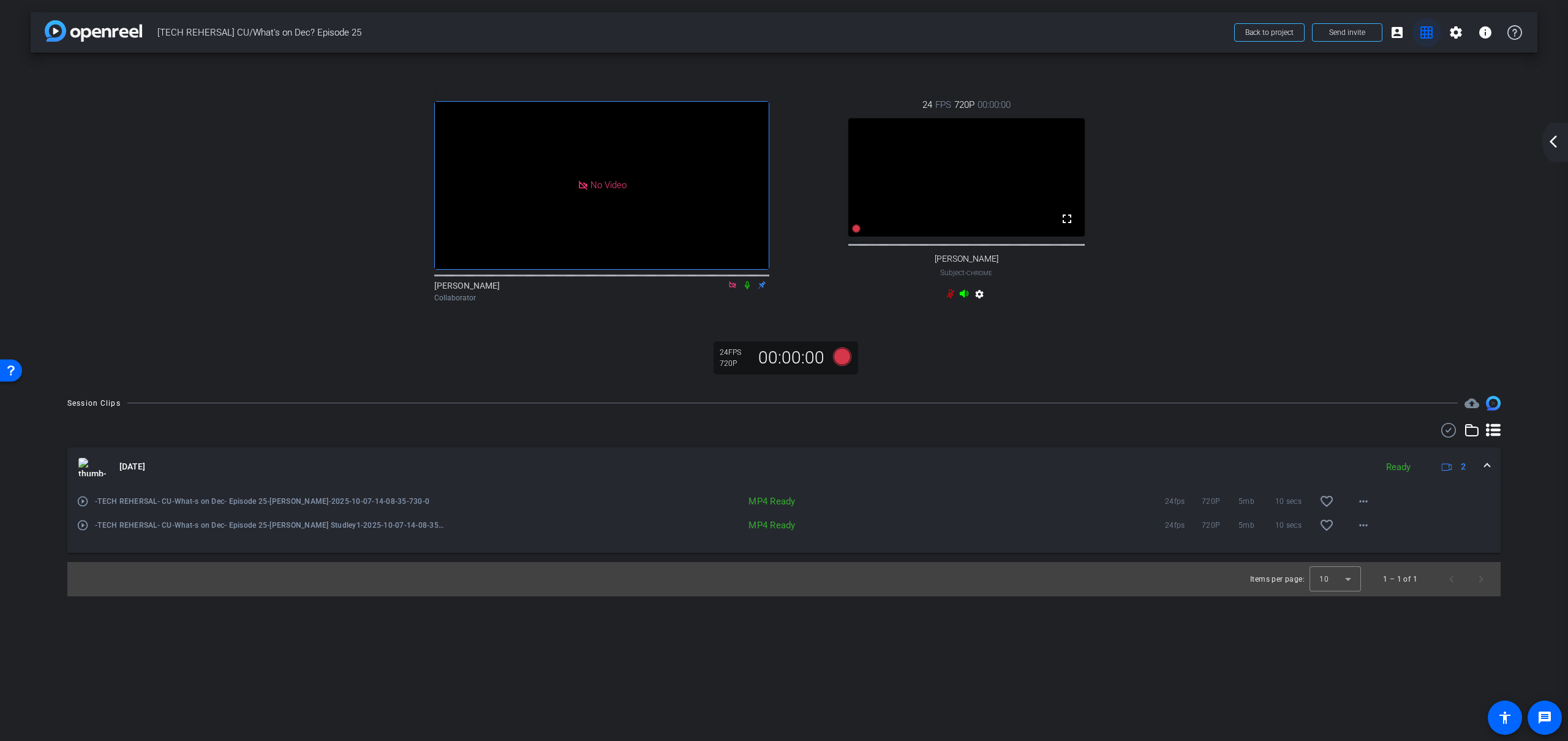
click at [1420, 29] on mat-icon "grid_on" at bounding box center [1427, 32] width 15 height 15
click at [1423, 33] on mat-icon "grid_on" at bounding box center [1427, 32] width 15 height 15
click at [1399, 33] on mat-icon "account_box" at bounding box center [1397, 32] width 15 height 15
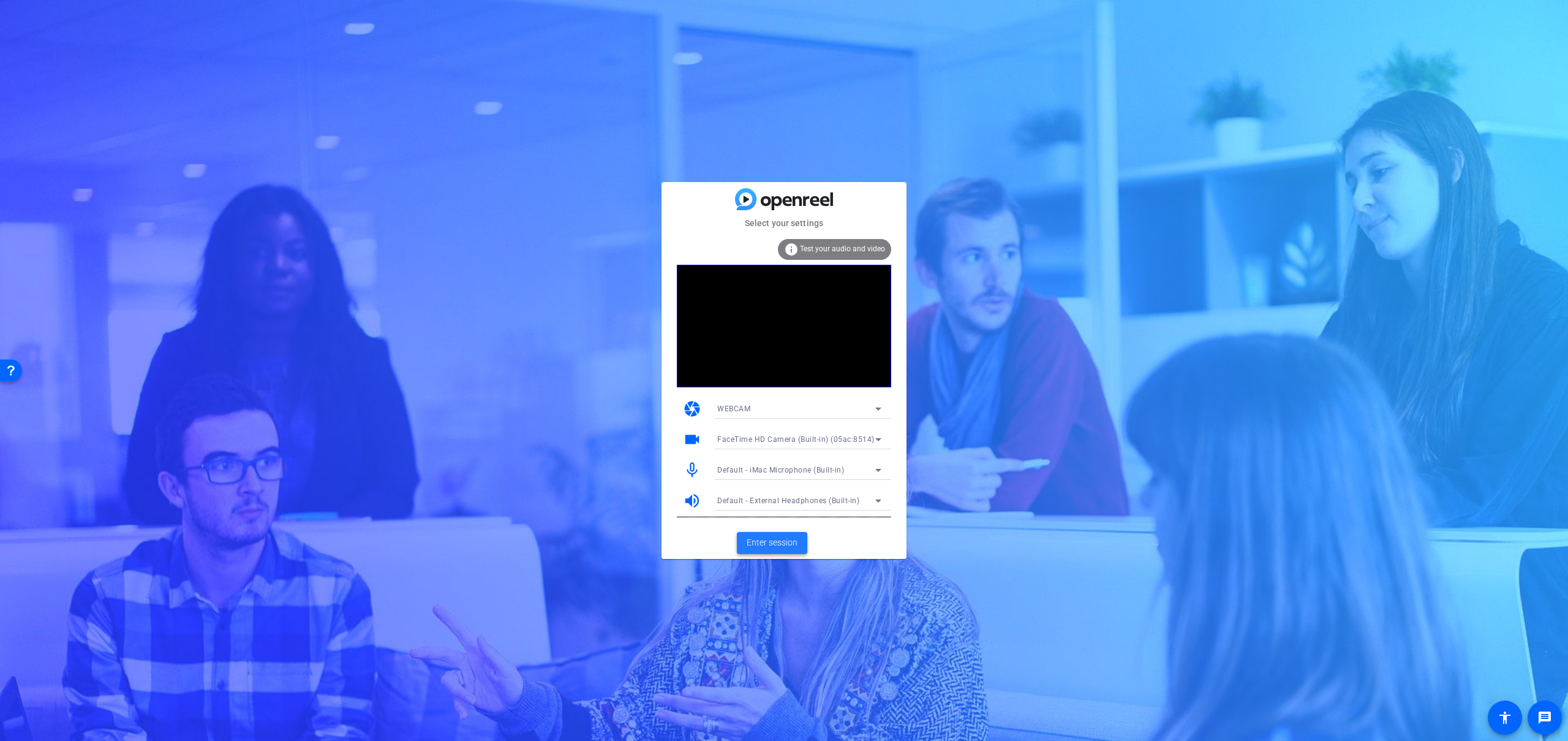
click at [769, 538] on span "Enter session" at bounding box center [772, 542] width 51 height 13
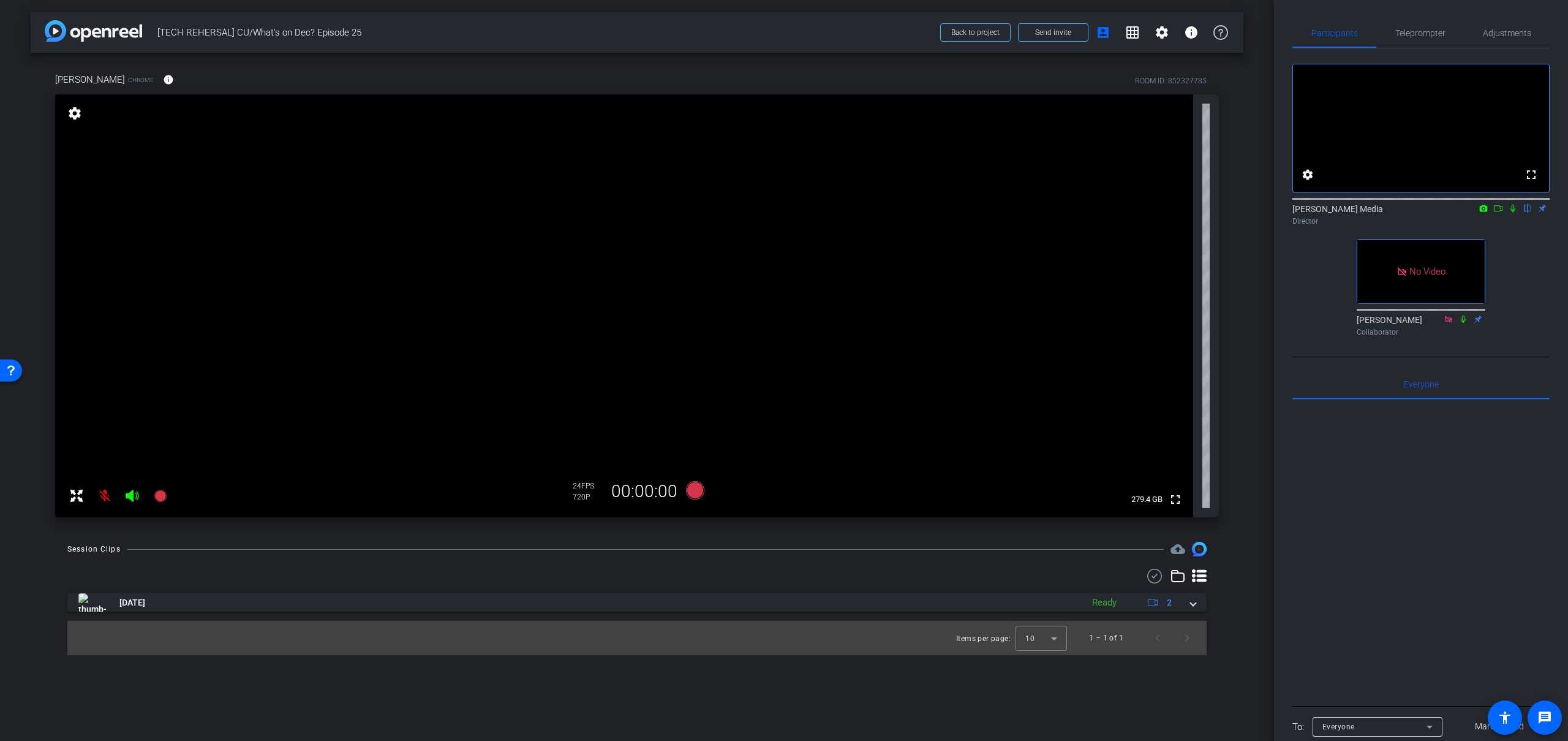
click at [74, 114] on mat-icon "settings" at bounding box center [75, 113] width 17 height 15
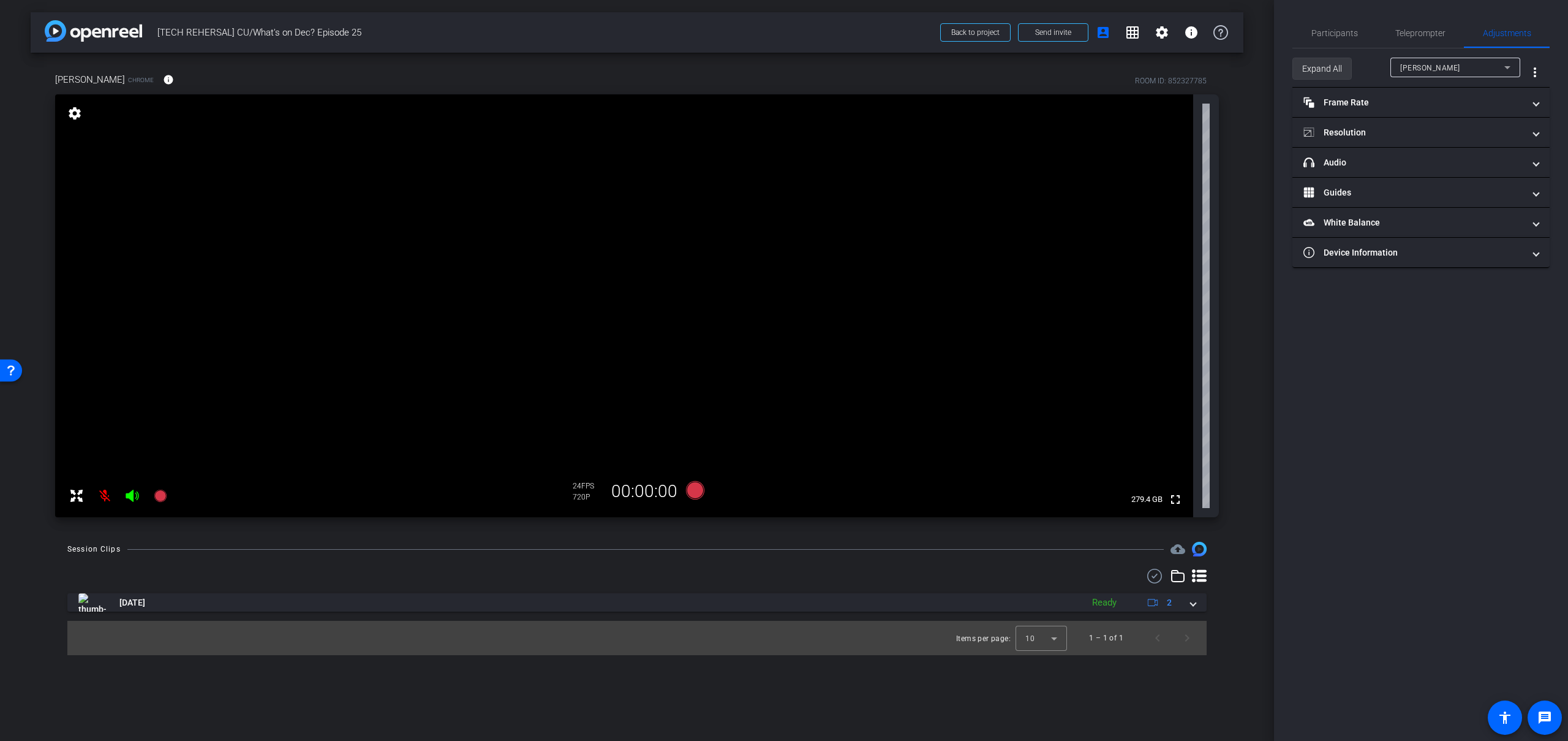
click at [1321, 72] on span "Expand All" at bounding box center [1321, 69] width 39 height 23
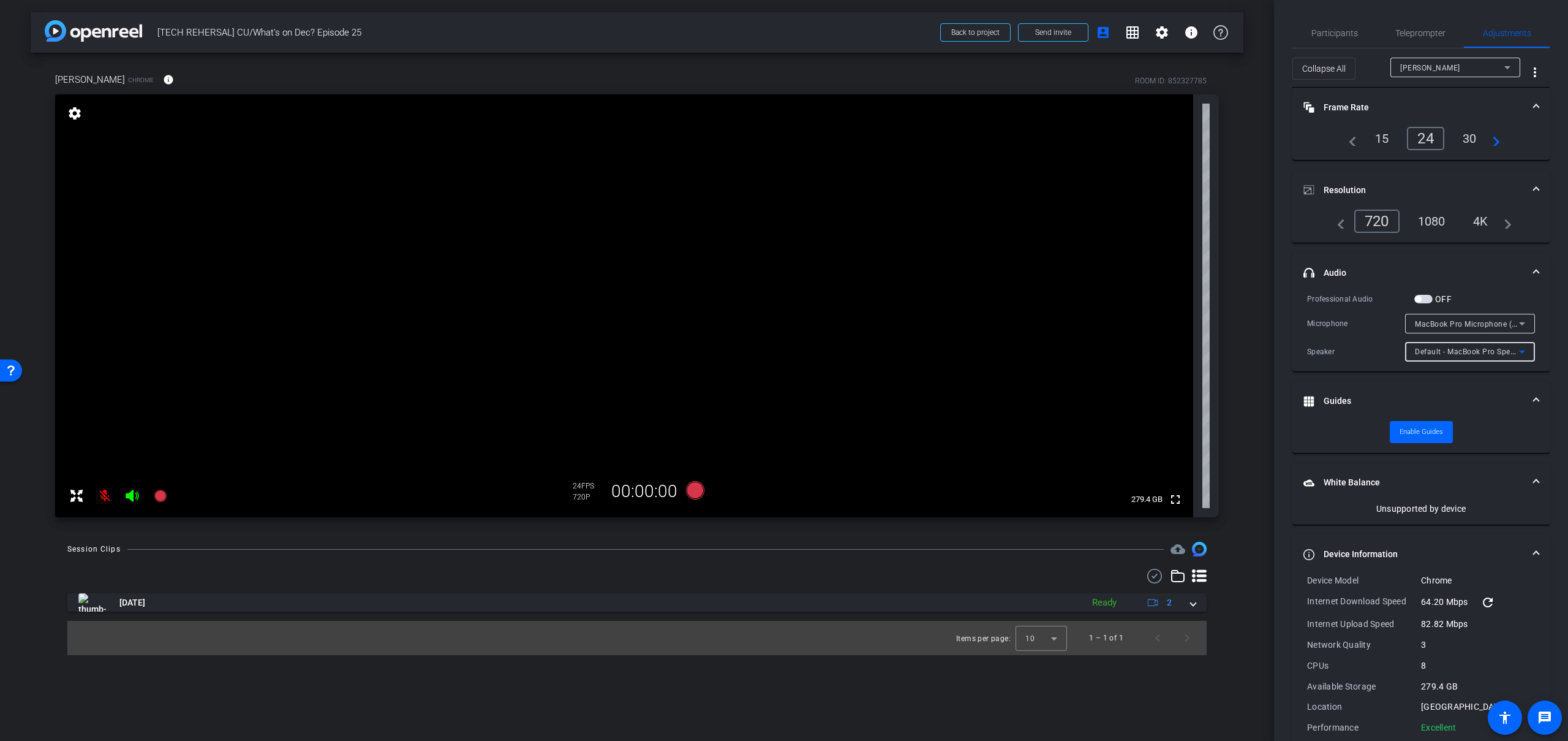
click at [1525, 353] on icon at bounding box center [1522, 351] width 15 height 15
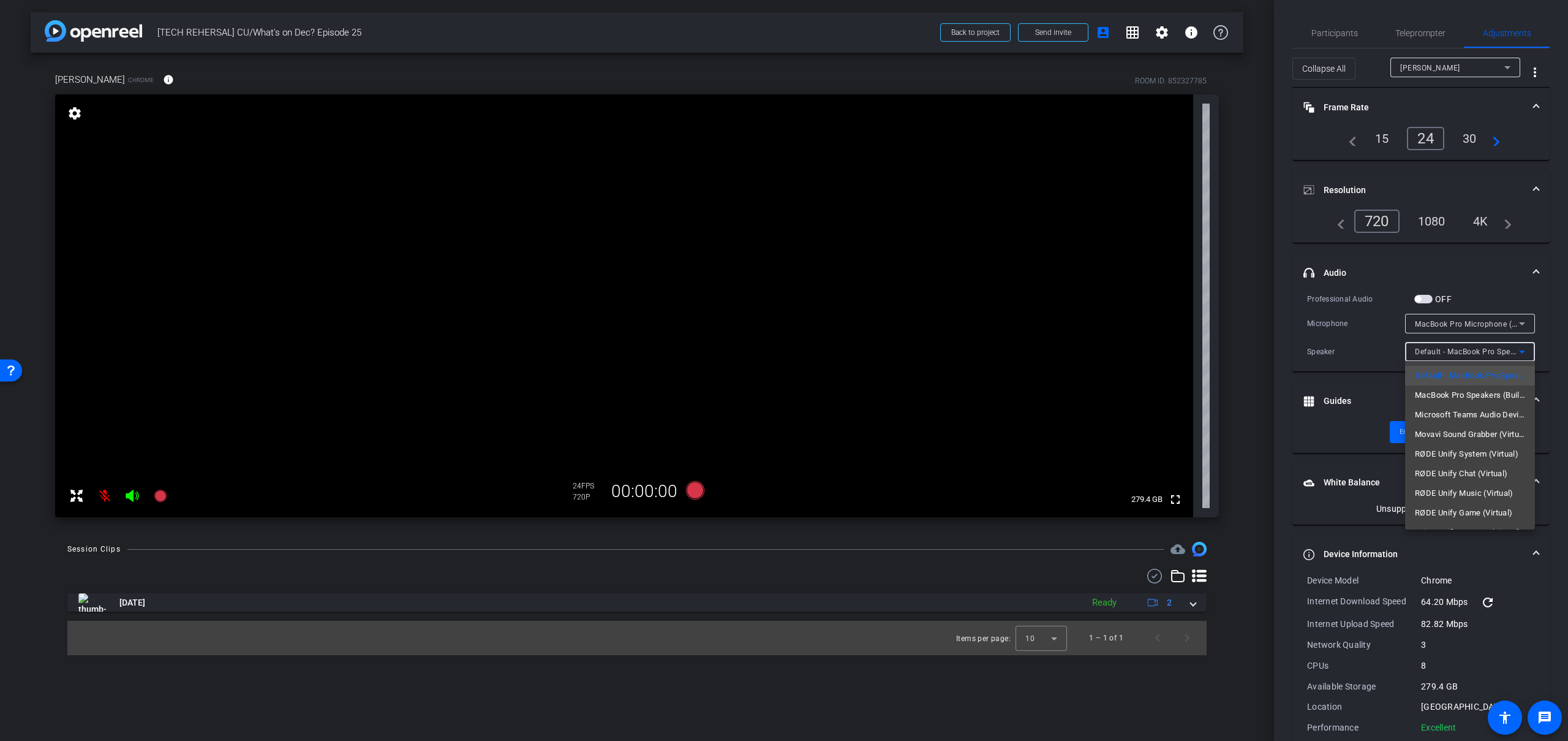
click at [1524, 353] on div at bounding box center [784, 370] width 1568 height 741
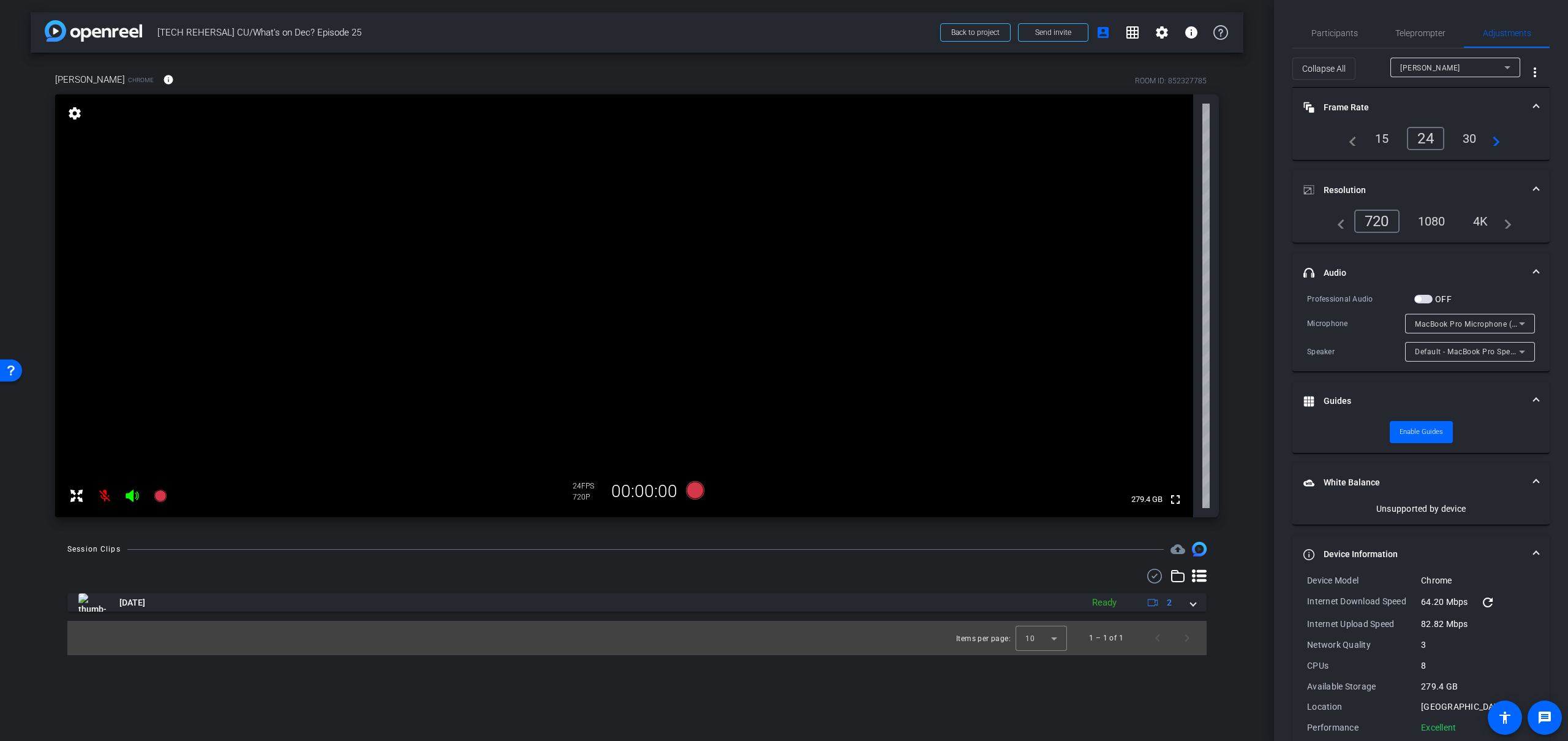
click at [1523, 321] on icon at bounding box center [1522, 323] width 15 height 15
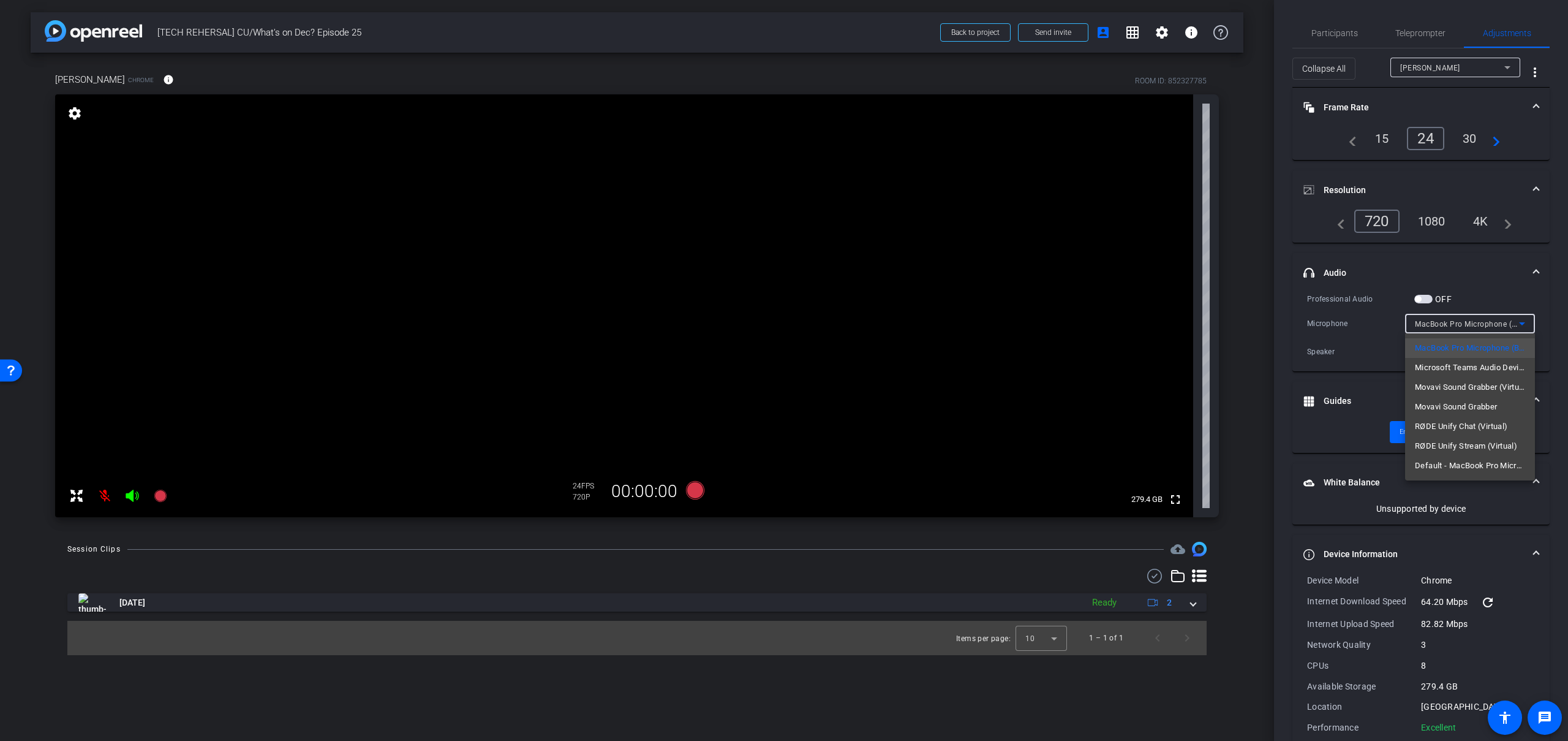
click at [1523, 323] on div at bounding box center [784, 370] width 1568 height 741
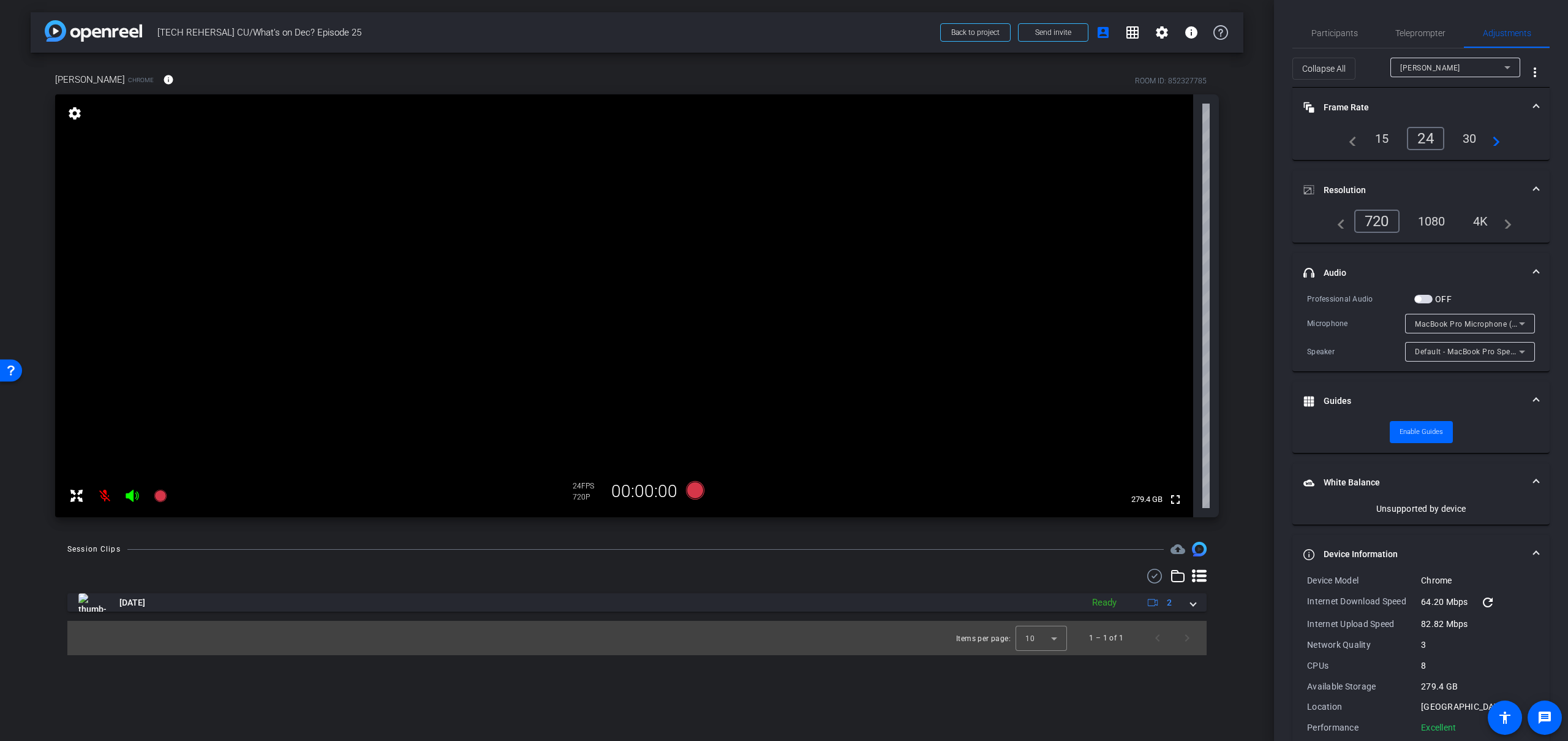
click at [1508, 71] on icon at bounding box center [1507, 67] width 15 height 15
click at [1505, 70] on div at bounding box center [784, 370] width 1568 height 741
click at [1333, 39] on span "Participants" at bounding box center [1335, 33] width 46 height 29
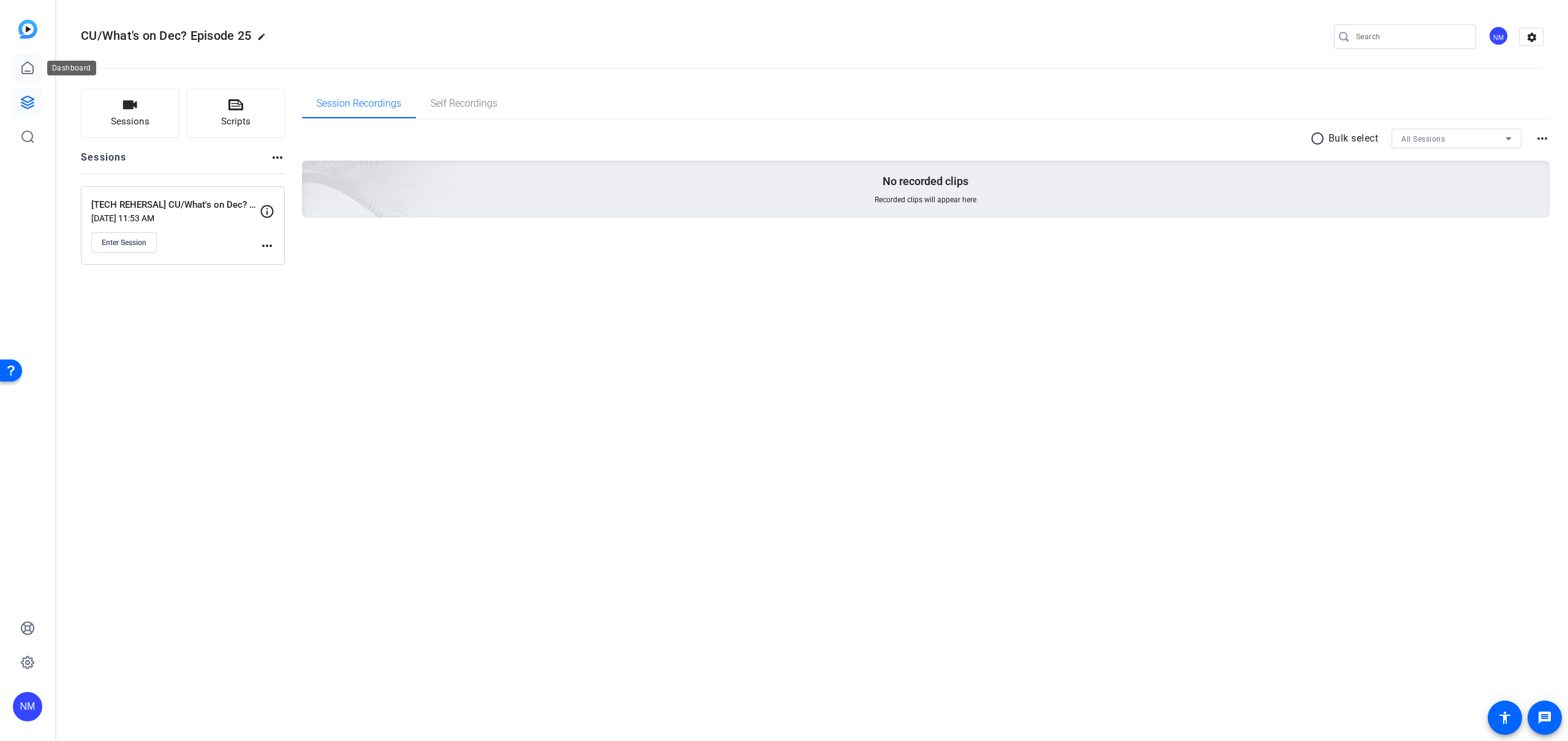
click at [26, 72] on icon at bounding box center [27, 67] width 15 height 15
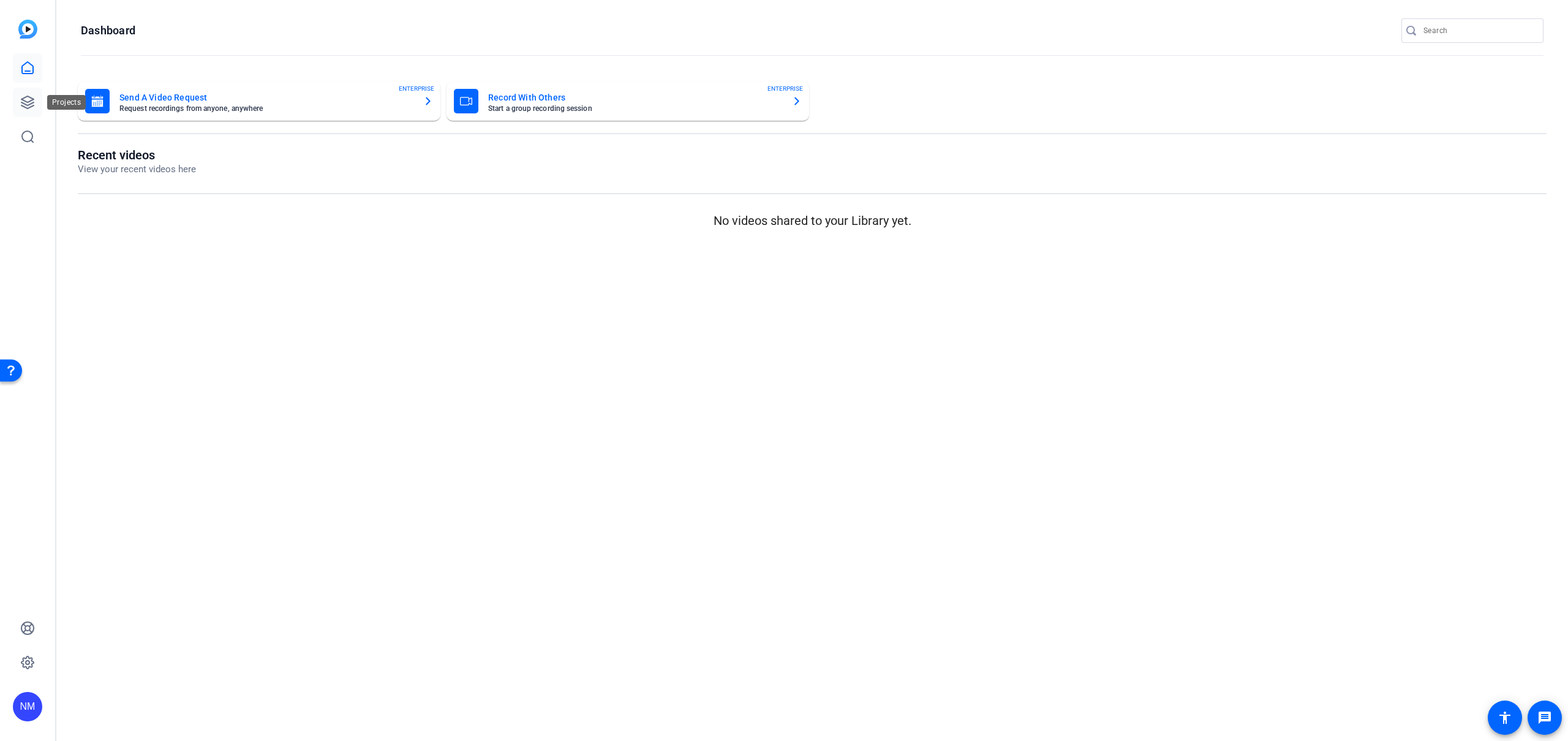
click at [32, 96] on icon at bounding box center [27, 102] width 15 height 15
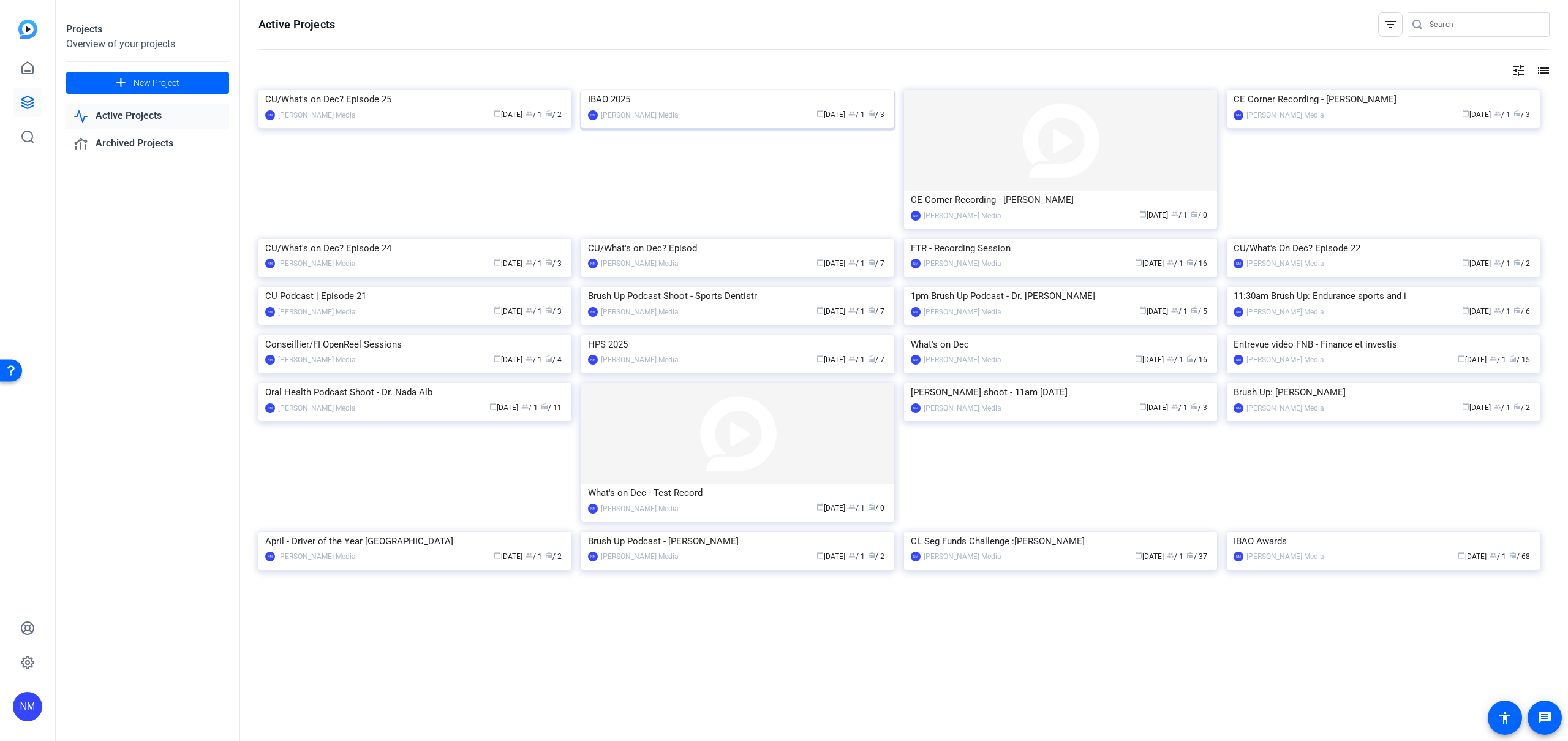
click at [782, 90] on img at bounding box center [738, 90] width 313 height 0
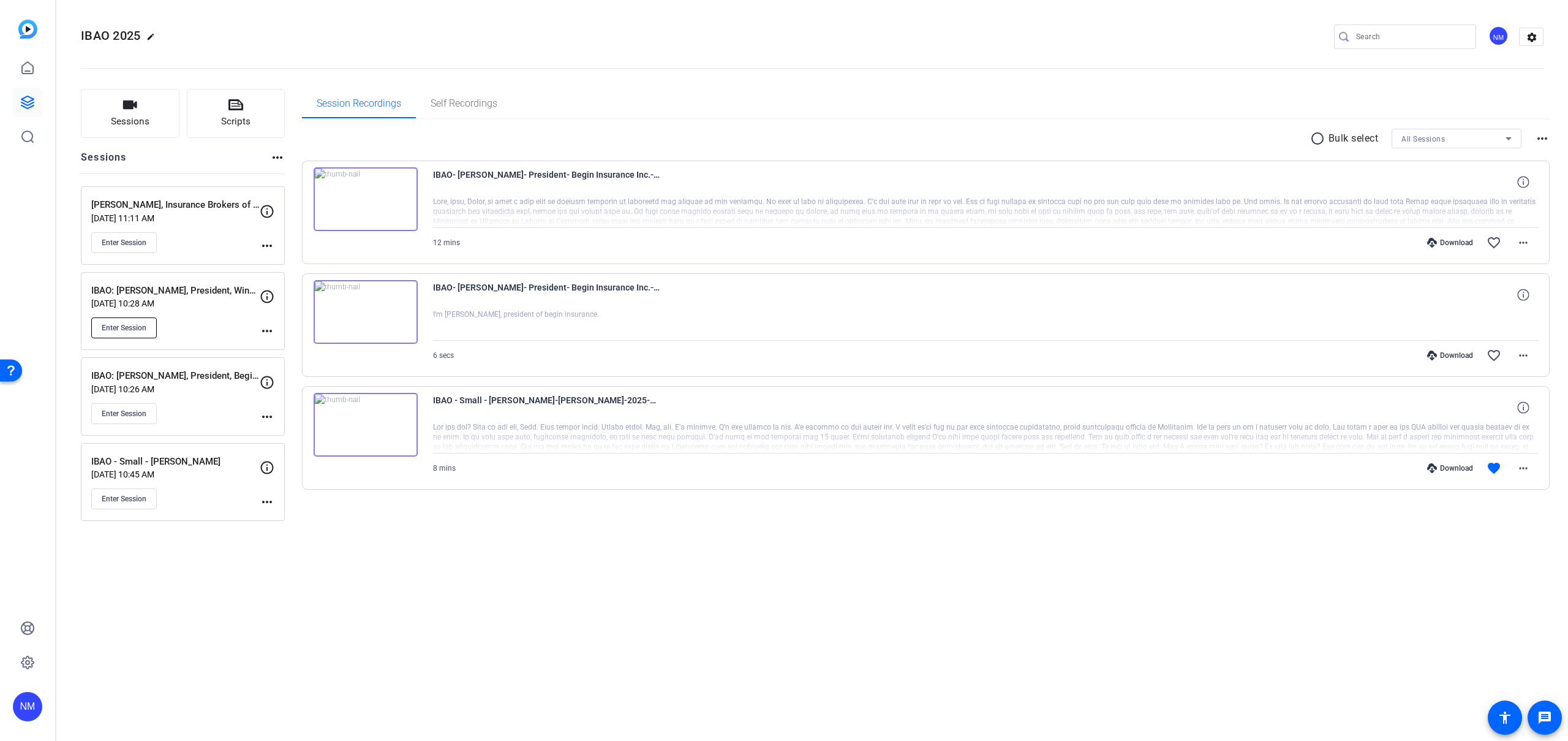
click at [135, 326] on span "Enter Session" at bounding box center [124, 328] width 45 height 10
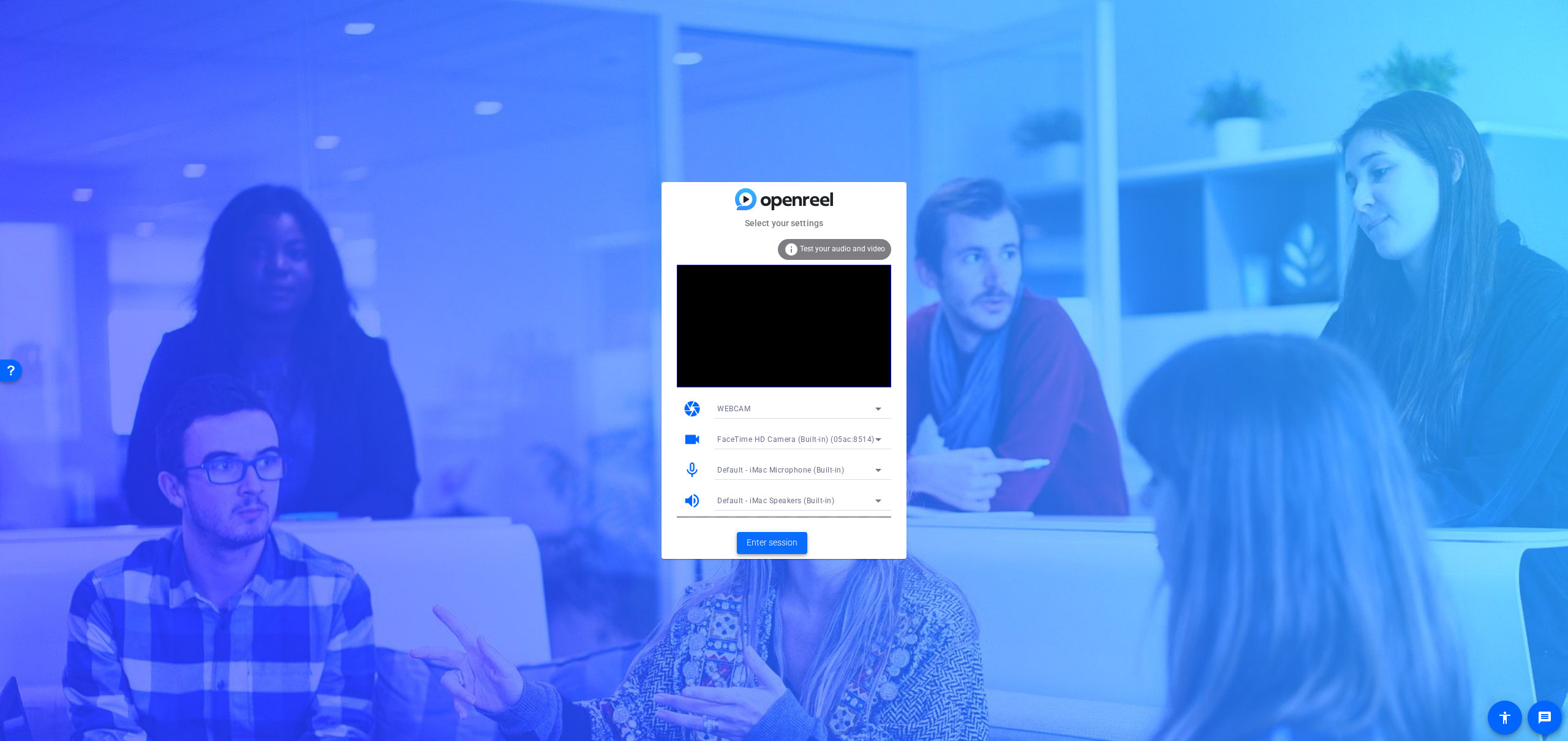
click at [782, 544] on span "Enter session" at bounding box center [772, 542] width 51 height 13
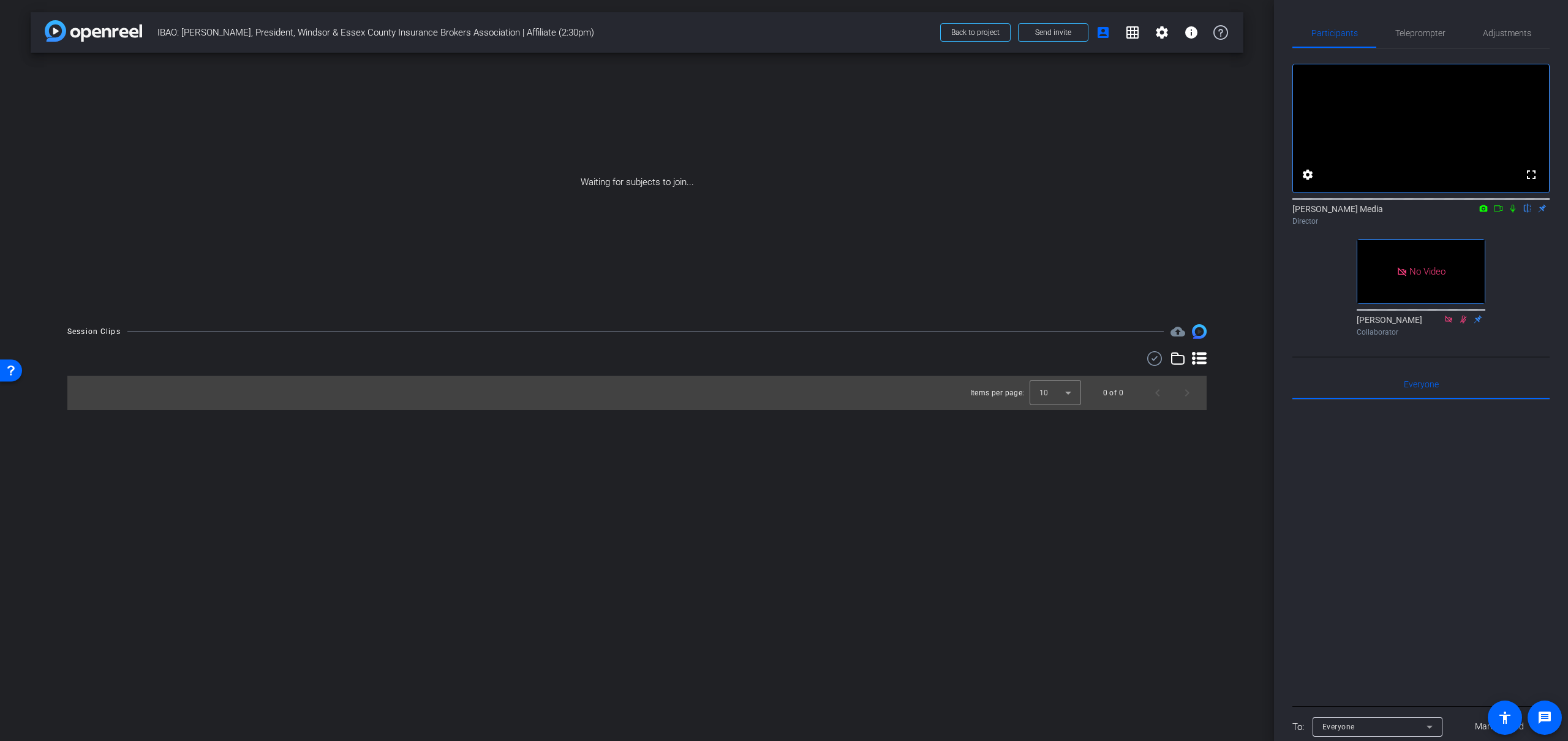
click at [1500, 213] on icon at bounding box center [1498, 208] width 10 height 9
click at [1529, 213] on icon at bounding box center [1528, 208] width 10 height 9
click at [1529, 213] on icon at bounding box center [1528, 208] width 10 height 9
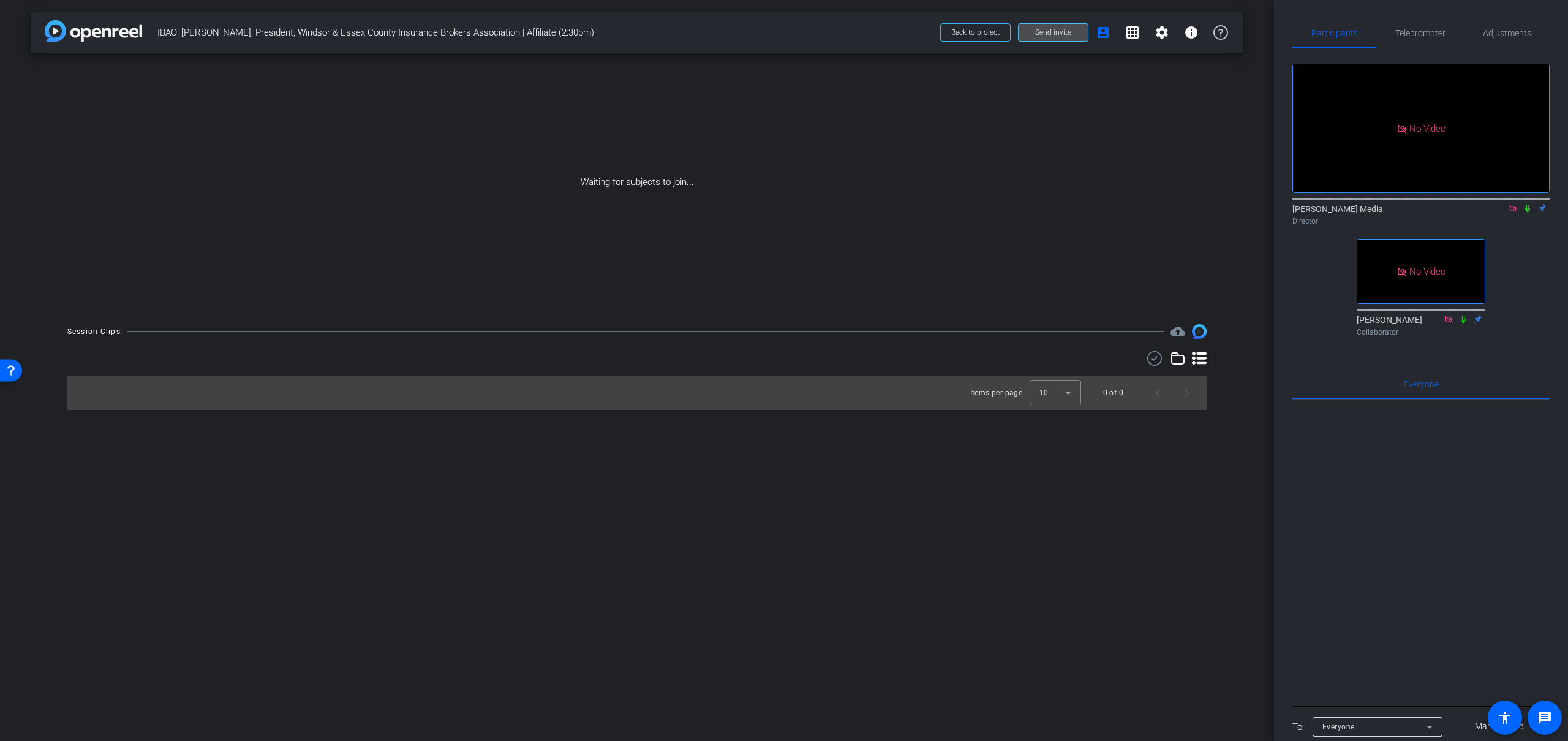
click at [1070, 35] on button "Send invite" at bounding box center [1053, 32] width 70 height 19
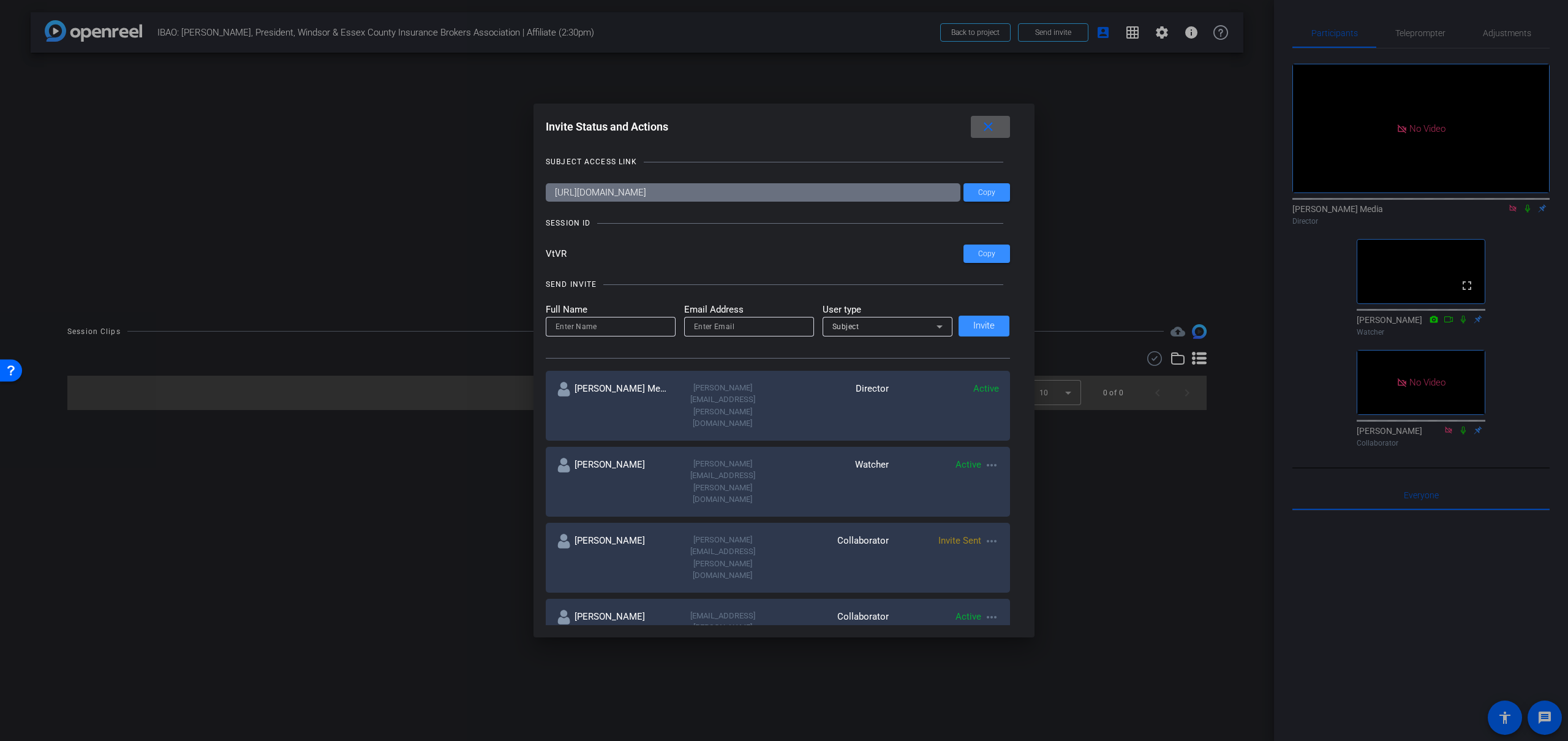
click at [997, 125] on span at bounding box center [990, 127] width 39 height 29
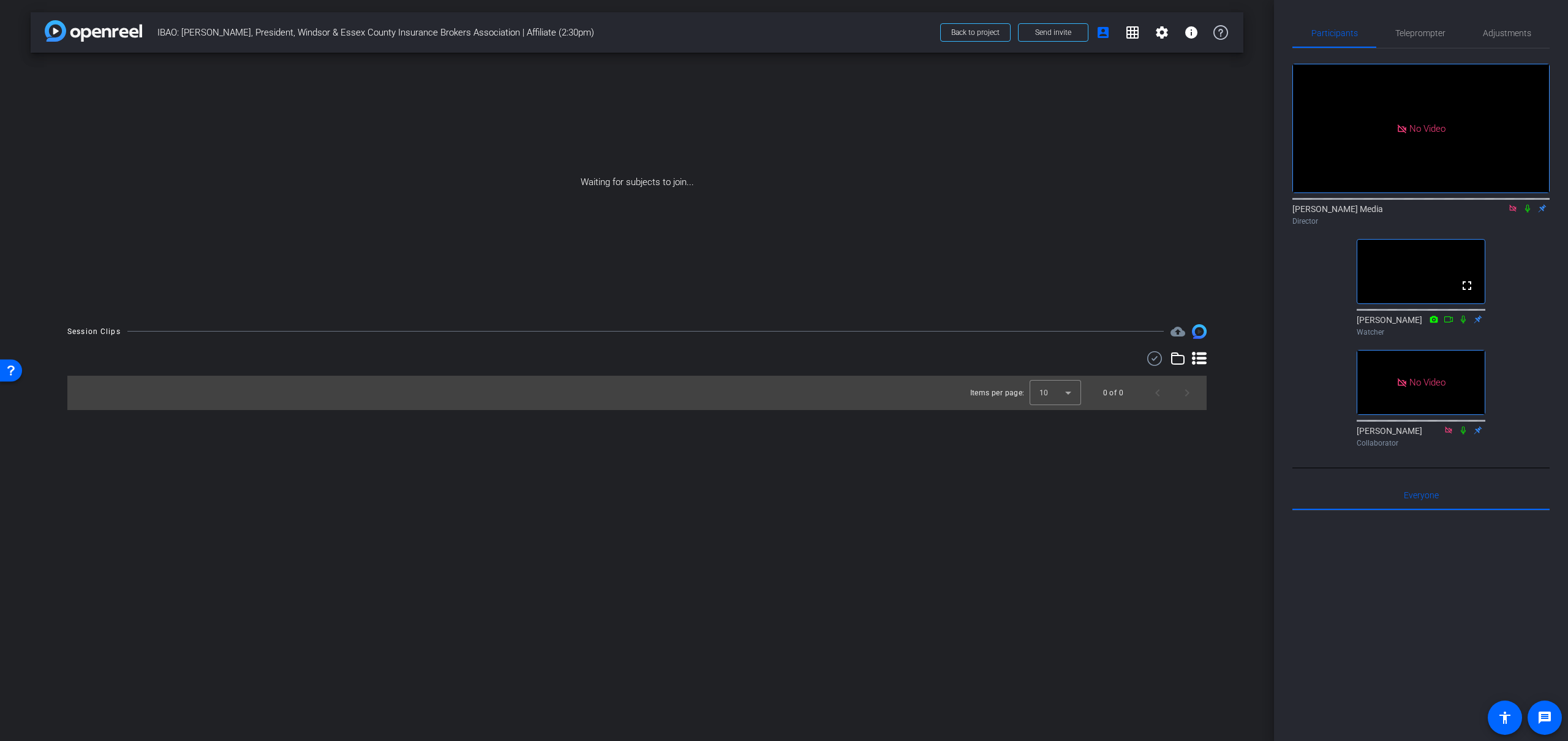
click at [1508, 213] on icon at bounding box center [1513, 208] width 10 height 9
click at [1389, 299] on video at bounding box center [1421, 271] width 128 height 63
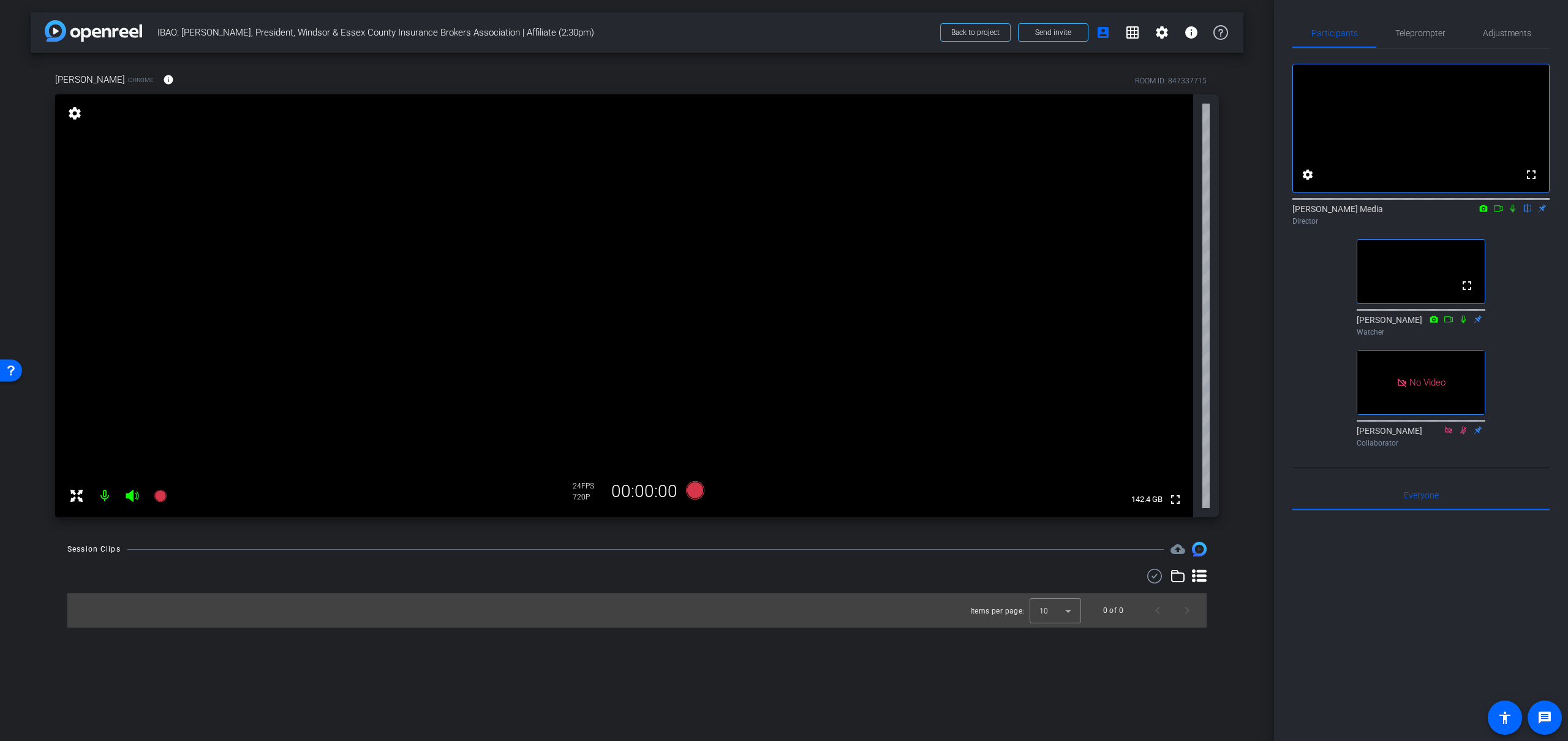
click at [1498, 213] on icon at bounding box center [1498, 208] width 10 height 9
click at [1525, 213] on icon at bounding box center [1528, 209] width 5 height 8
drag, startPoint x: 1530, startPoint y: 224, endPoint x: 1515, endPoint y: 225, distance: 15.0
click at [1529, 213] on icon at bounding box center [1528, 208] width 10 height 9
click at [1514, 213] on icon at bounding box center [1513, 208] width 10 height 9
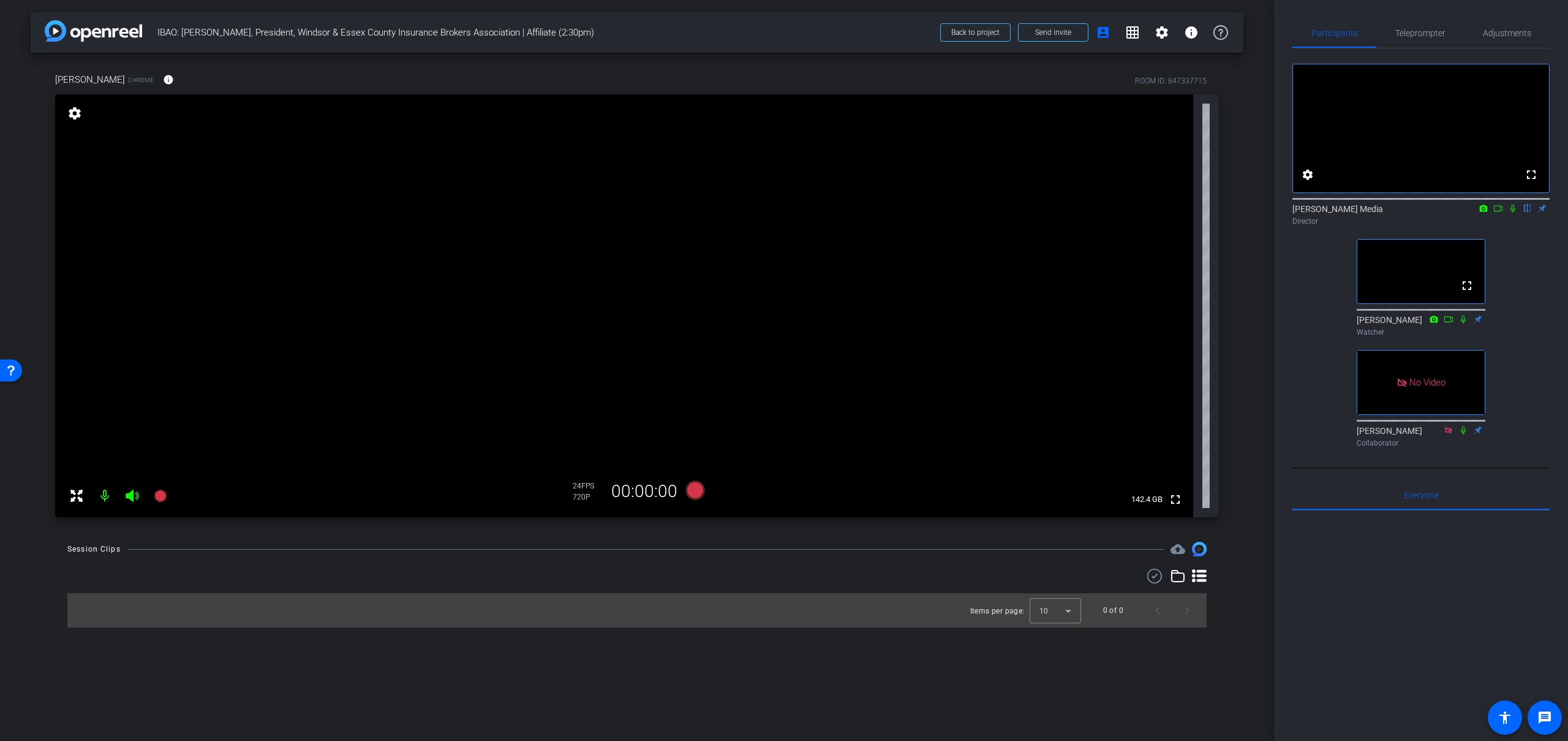
click at [1513, 213] on icon at bounding box center [1513, 208] width 10 height 9
click at [1512, 213] on icon at bounding box center [1513, 208] width 10 height 9
click at [693, 491] on icon at bounding box center [695, 490] width 19 height 19
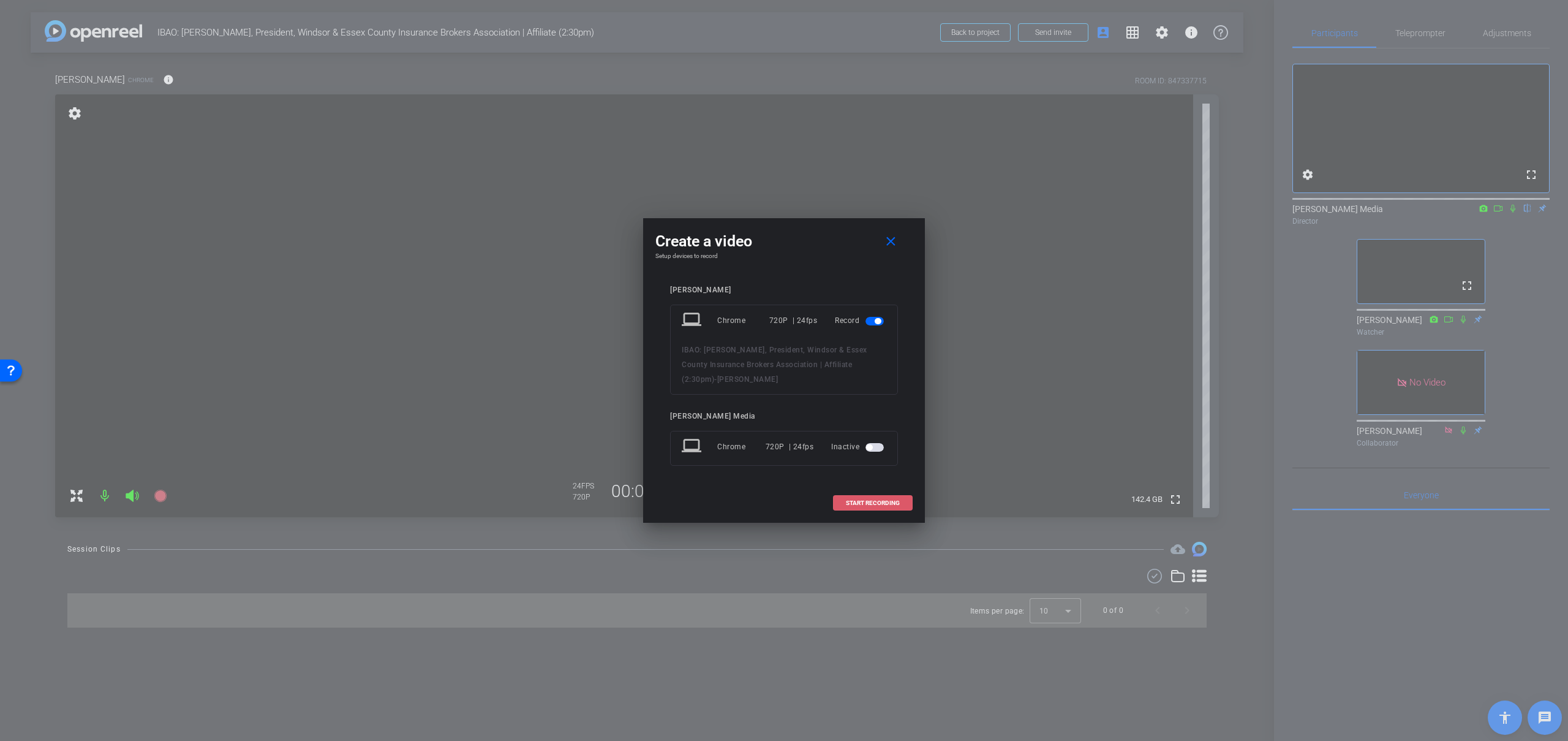
click at [874, 503] on span "START RECORDING" at bounding box center [873, 504] width 54 height 6
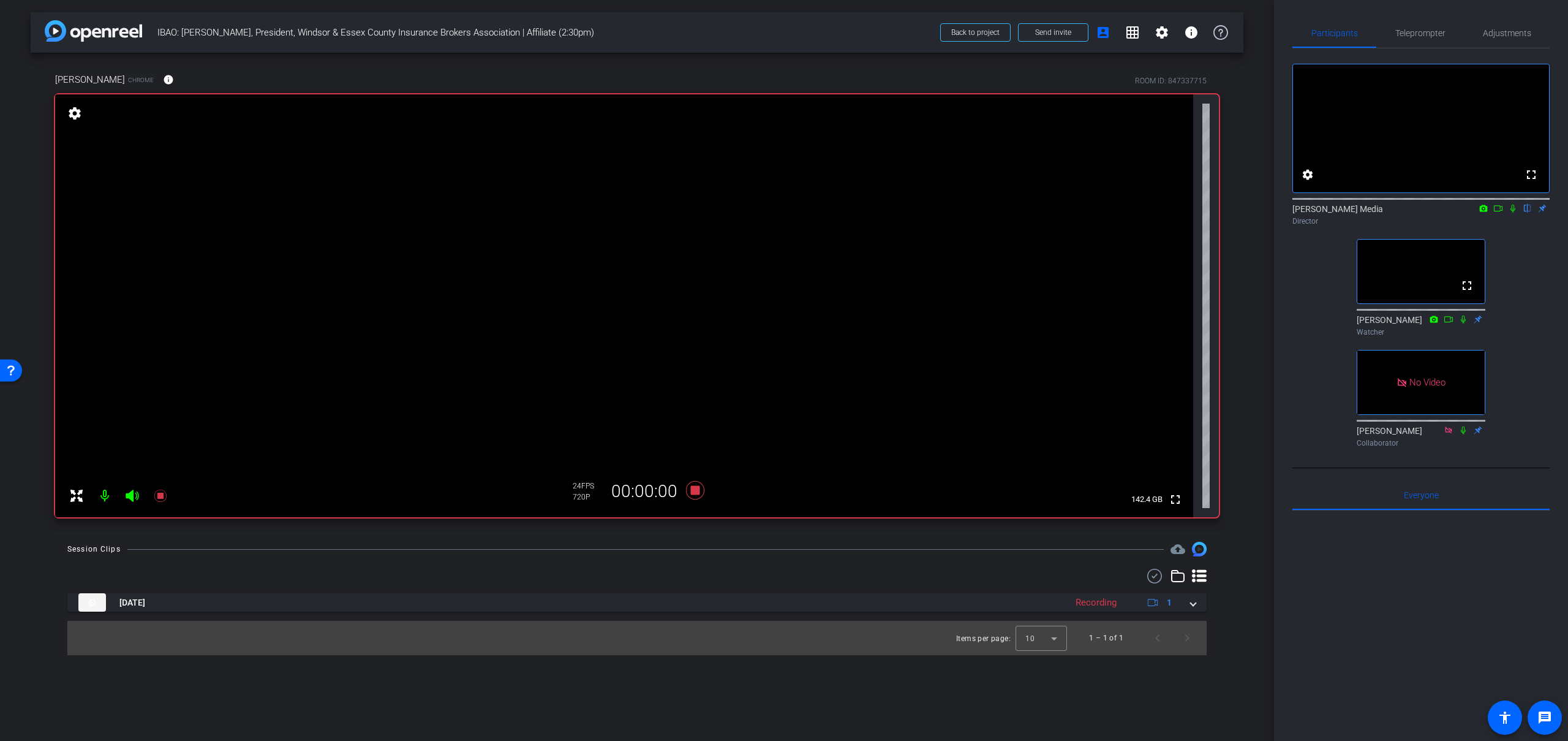
click at [1500, 213] on icon at bounding box center [1498, 208] width 10 height 9
click at [1528, 213] on icon at bounding box center [1528, 208] width 10 height 9
click at [1528, 213] on icon at bounding box center [1528, 209] width 7 height 8
click at [1529, 213] on icon at bounding box center [1528, 209] width 5 height 8
click at [1529, 213] on icon at bounding box center [1528, 208] width 10 height 9
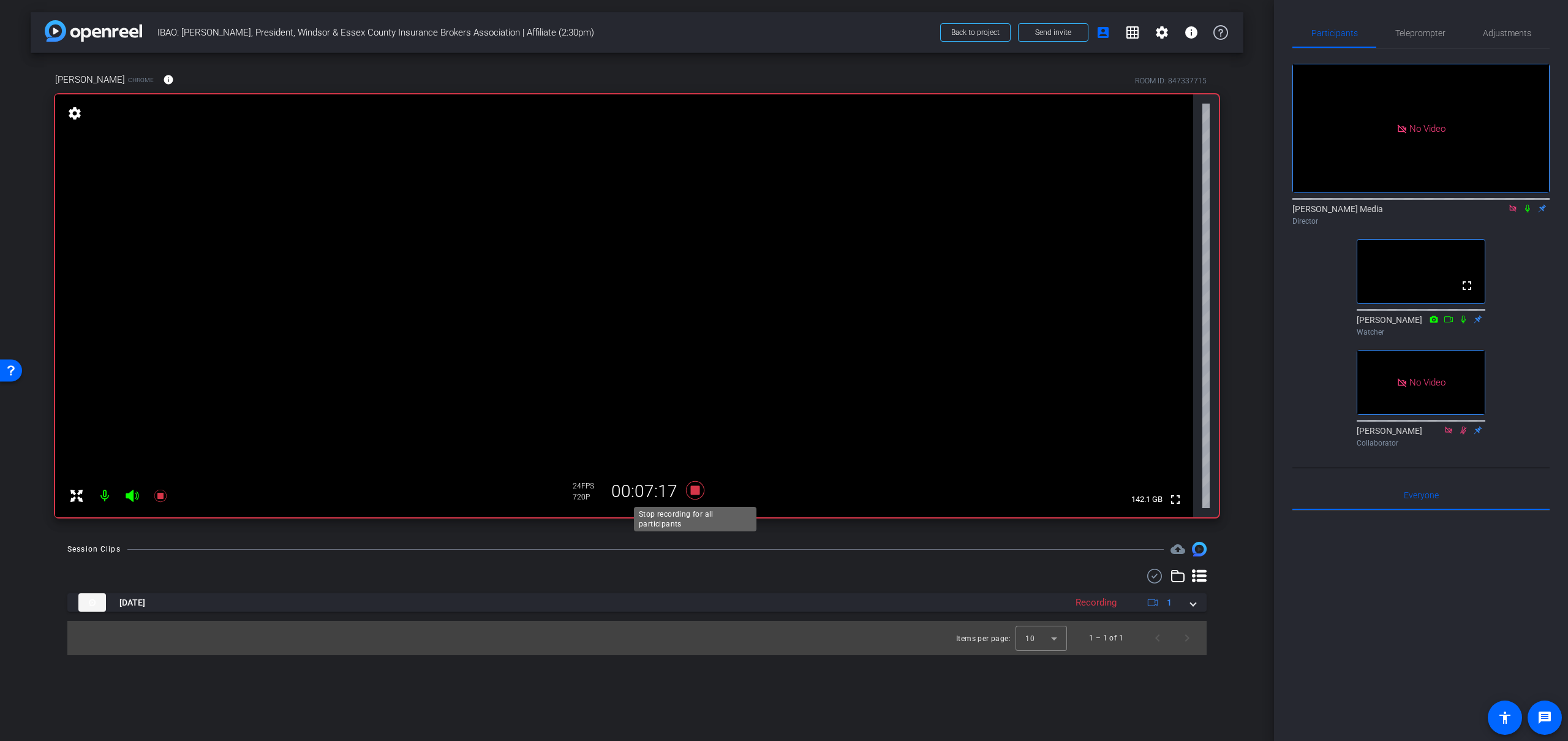
click at [694, 493] on icon at bounding box center [695, 490] width 19 height 19
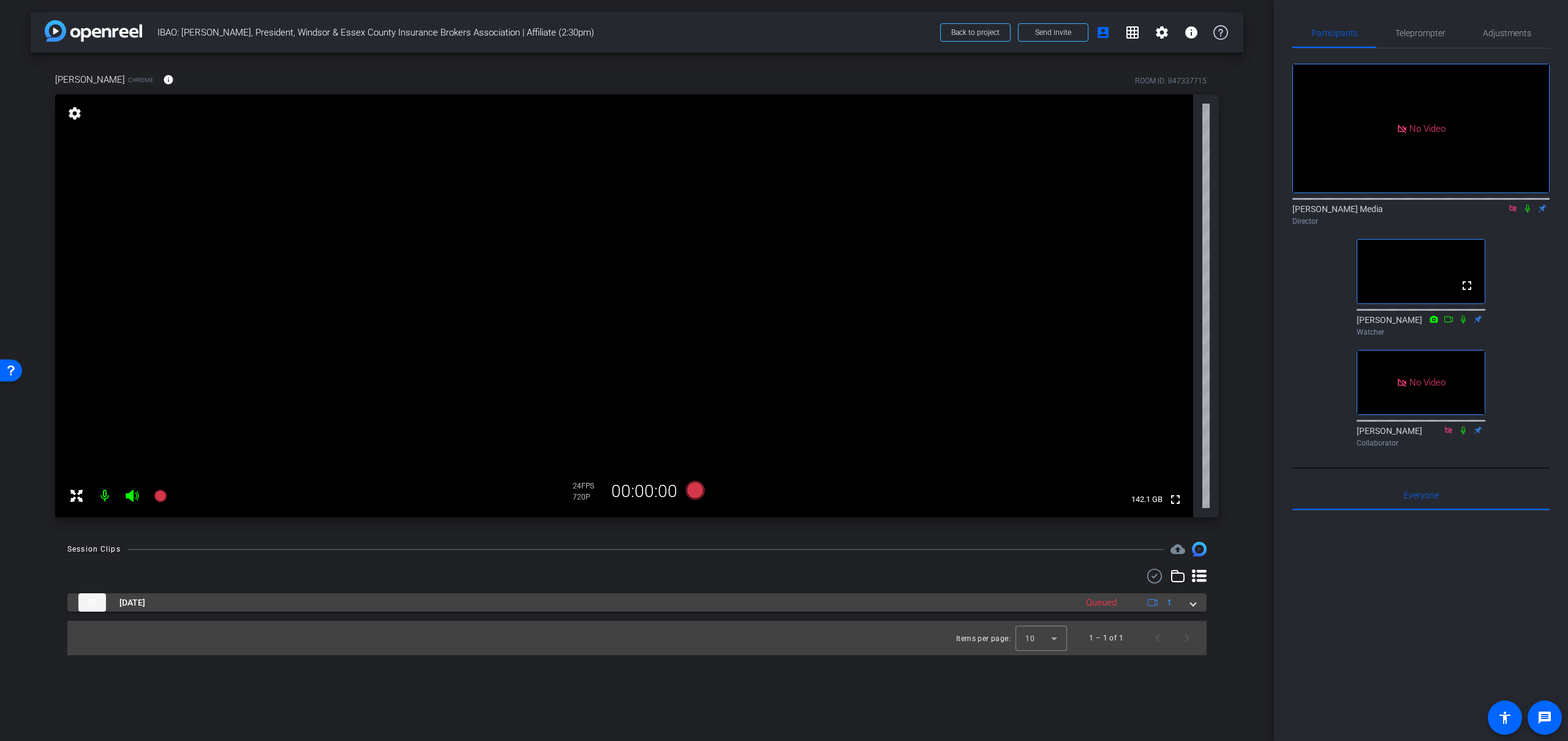
click at [1195, 608] on span at bounding box center [1193, 603] width 5 height 13
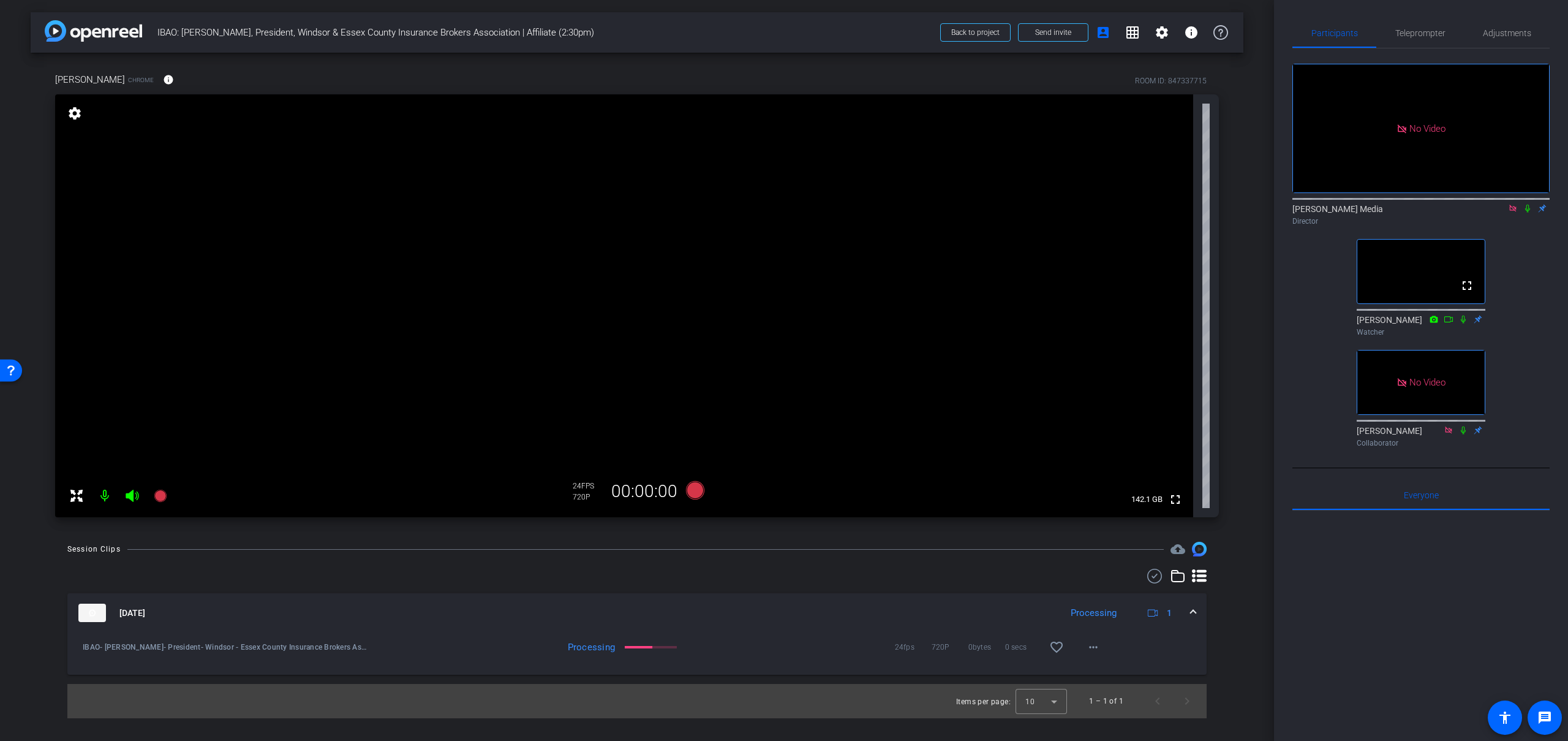
click at [1512, 213] on icon at bounding box center [1513, 208] width 10 height 9
